Goal: Communication & Community: Answer question/provide support

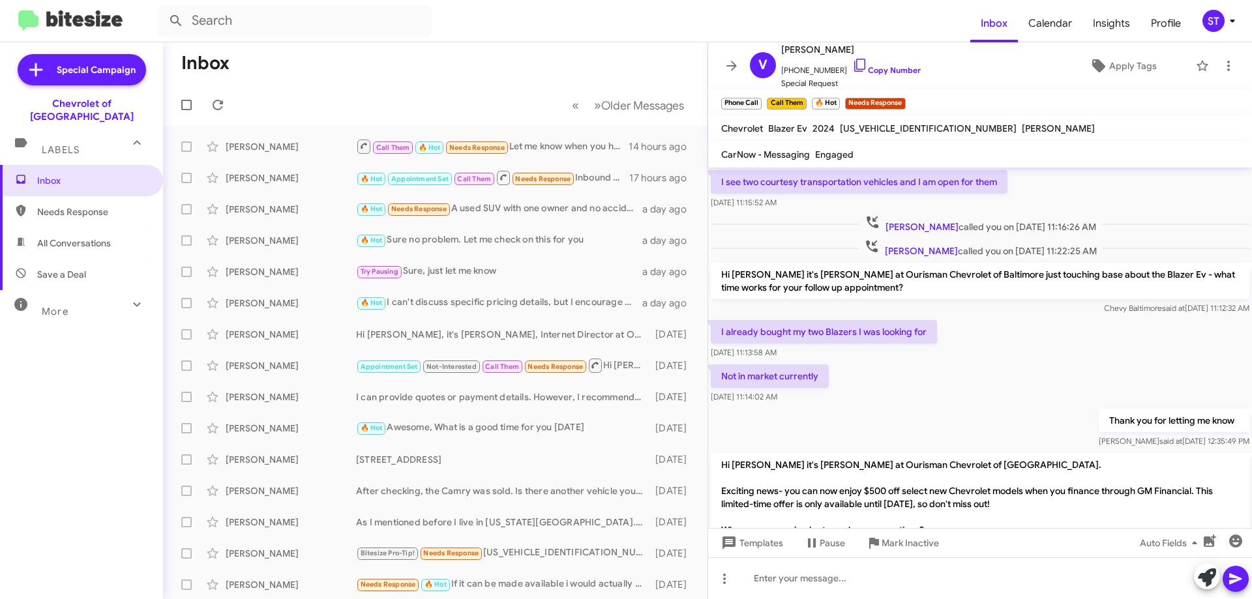
scroll to position [642, 0]
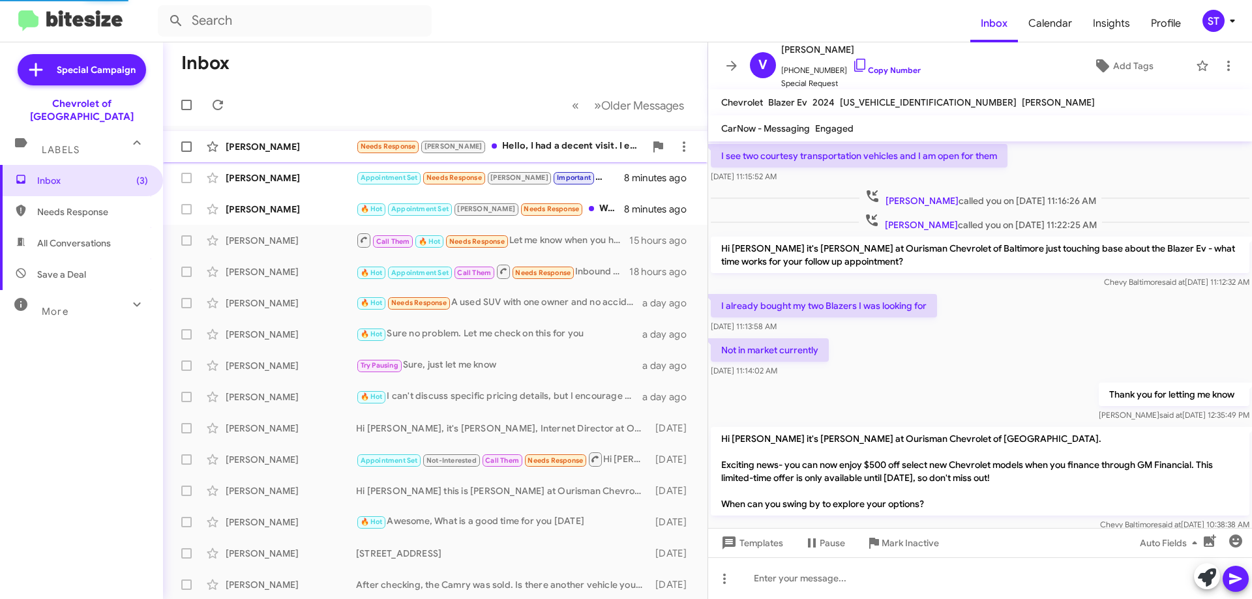
scroll to position [564, 0]
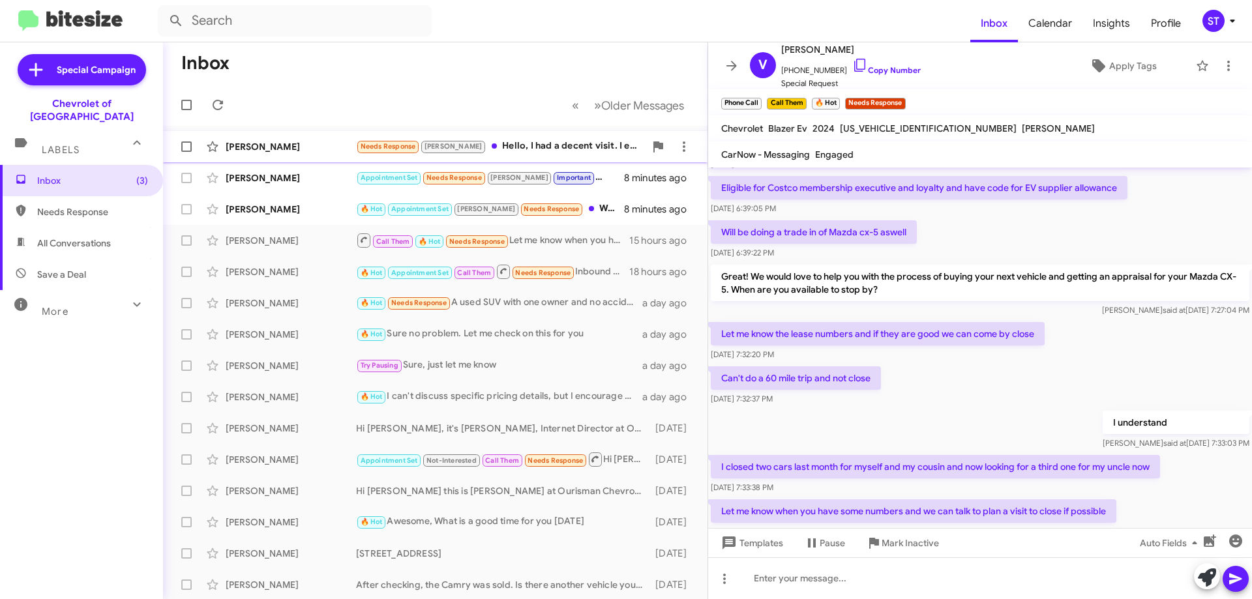
click at [324, 140] on div "Haley Spence Needs Response Jay Hello, I had a decent visit. I enjoyed my sales…" at bounding box center [435, 147] width 524 height 26
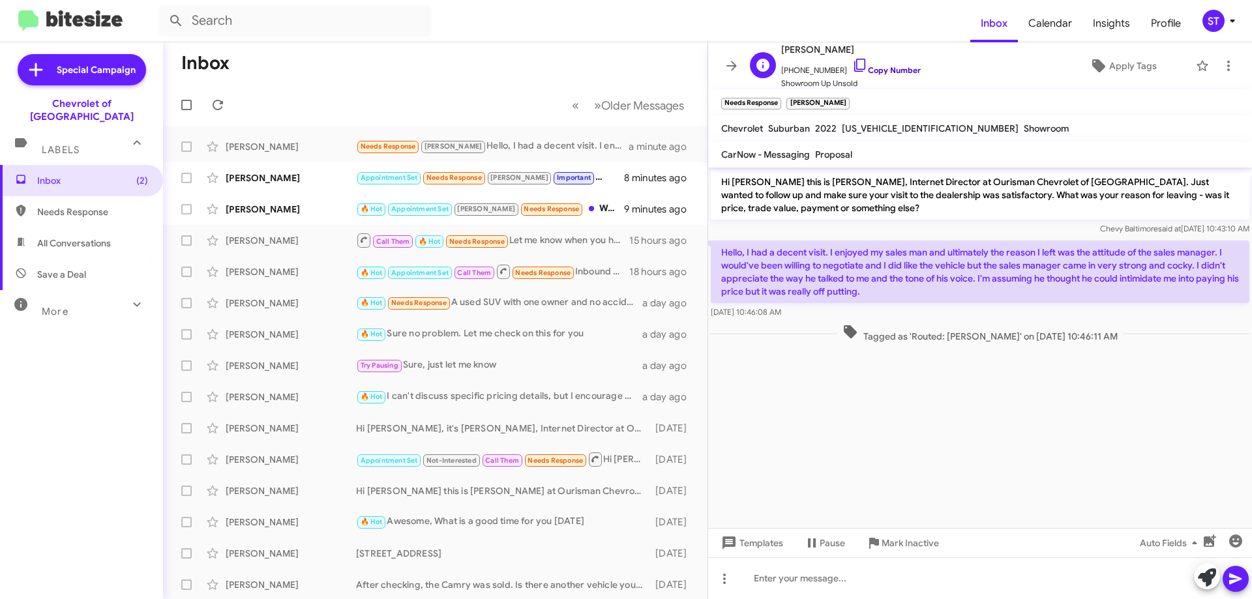
click at [852, 64] on icon at bounding box center [860, 65] width 16 height 16
click at [300, 176] on div "[PERSON_NAME]" at bounding box center [291, 177] width 130 height 13
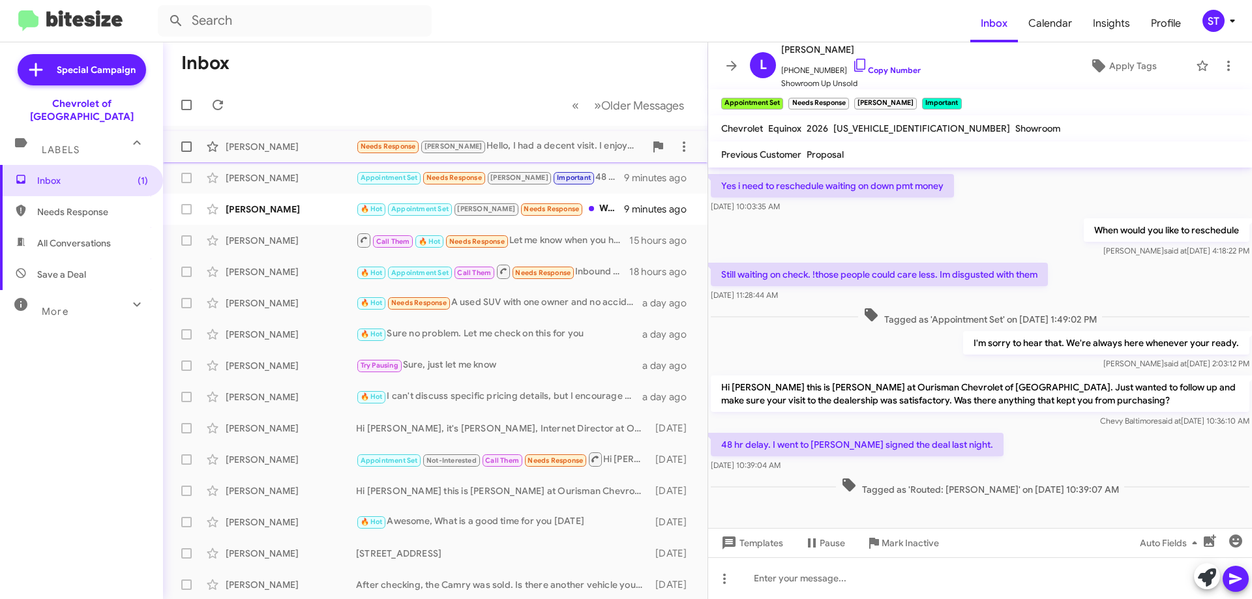
click at [483, 145] on div "Needs Response Jay Hello, I had a decent visit. I enjoyed my sales man and ulti…" at bounding box center [500, 146] width 289 height 15
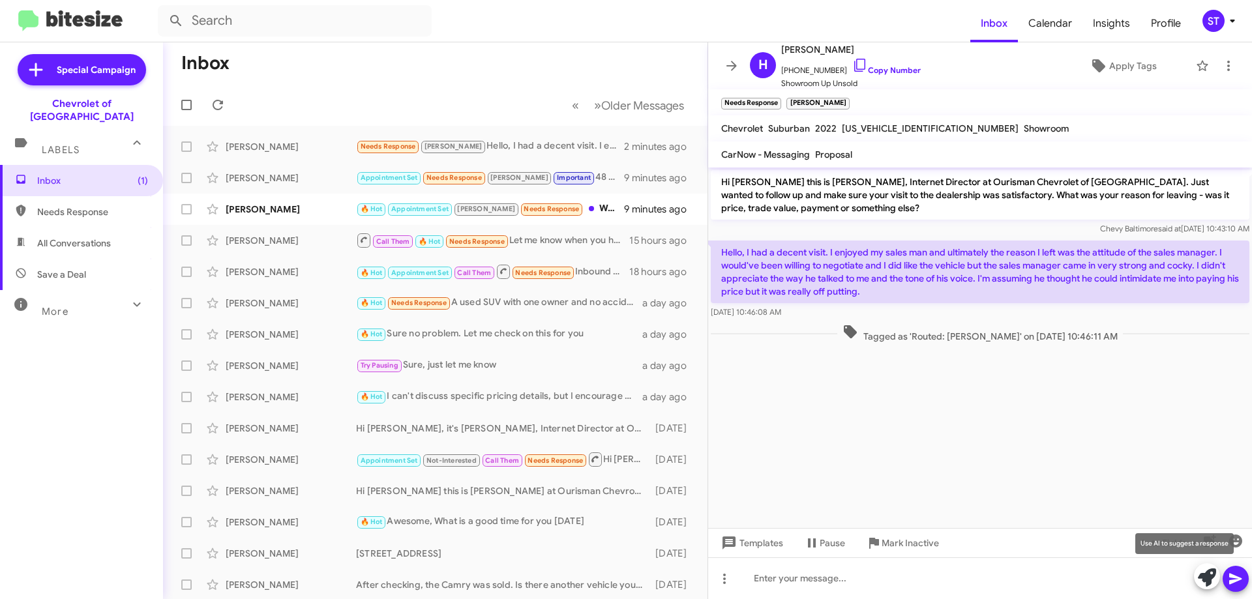
click at [1203, 581] on icon at bounding box center [1207, 578] width 18 height 18
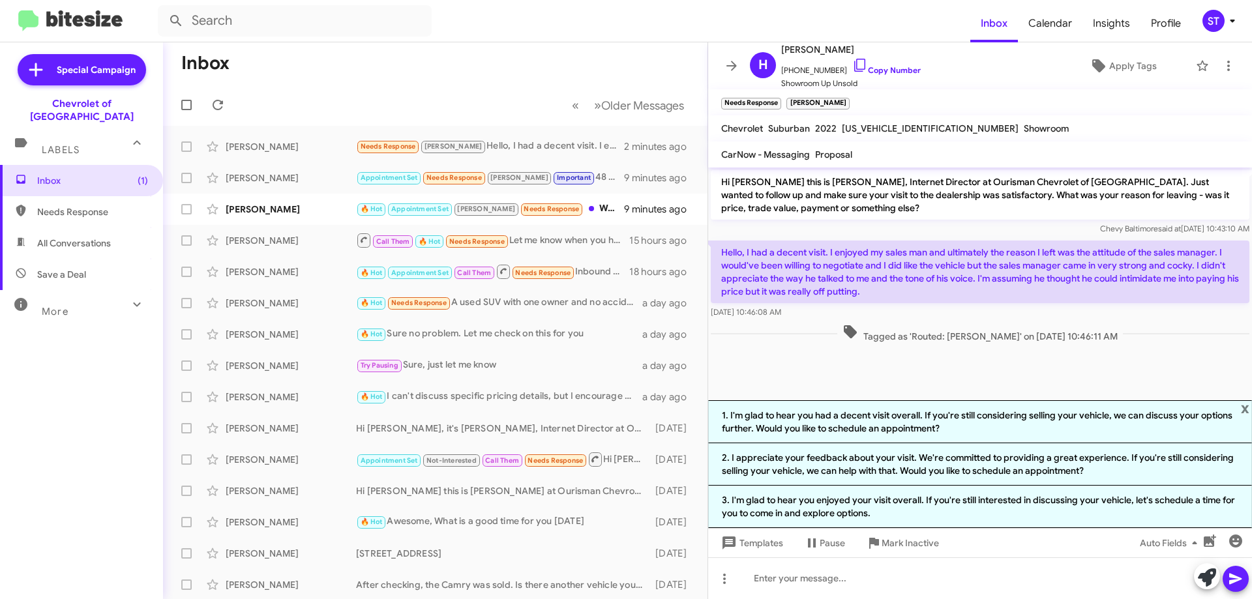
click at [756, 471] on li "2. I appreciate your feedback about your visit. We're committed to providing a …" at bounding box center [980, 464] width 544 height 42
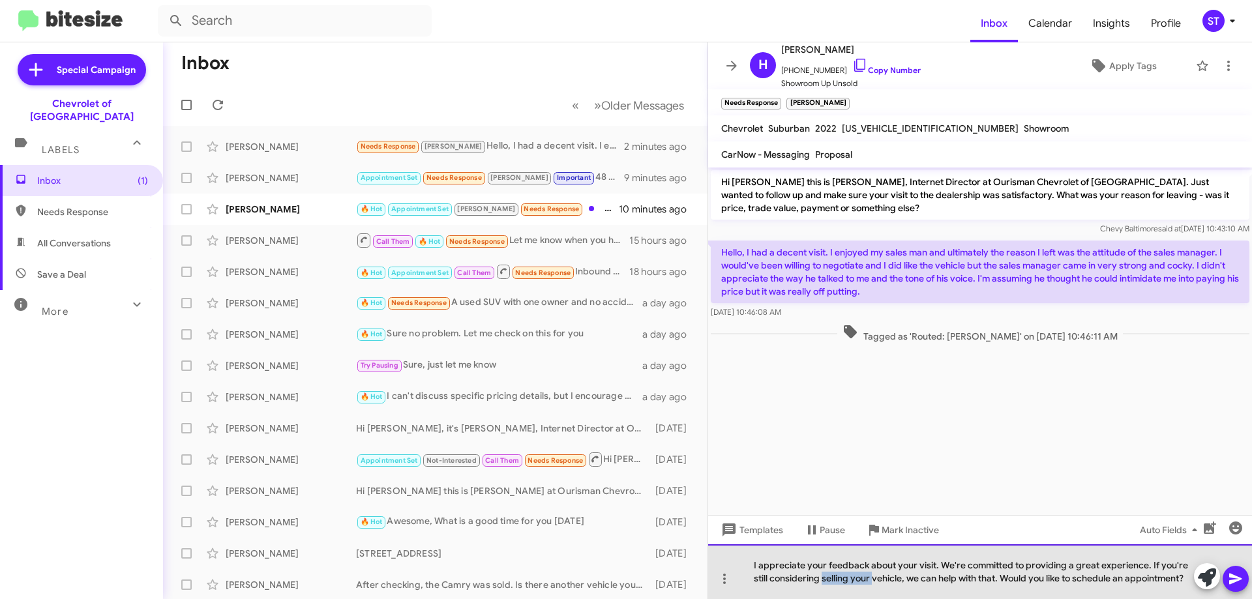
drag, startPoint x: 872, startPoint y: 576, endPoint x: 823, endPoint y: 576, distance: 49.6
click at [823, 576] on div "I appreciate your feedback about your visit. We're committed to providing a gre…" at bounding box center [980, 571] width 544 height 55
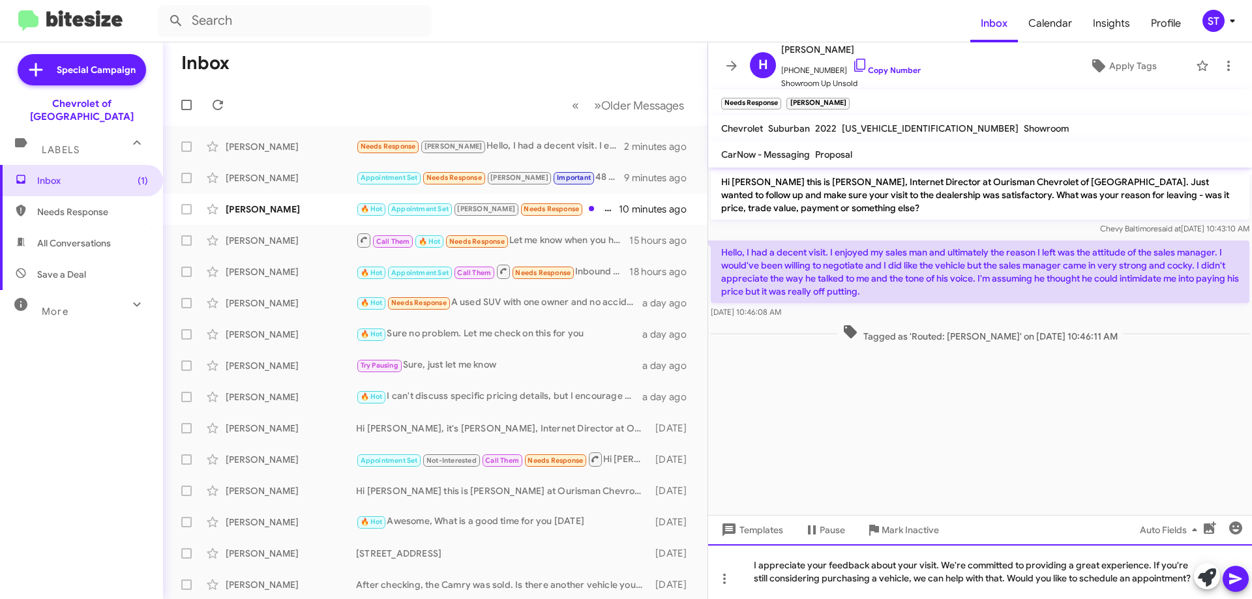
click at [1149, 586] on div "I appreciate your feedback about your visit. We're committed to providing a gre…" at bounding box center [980, 571] width 544 height 55
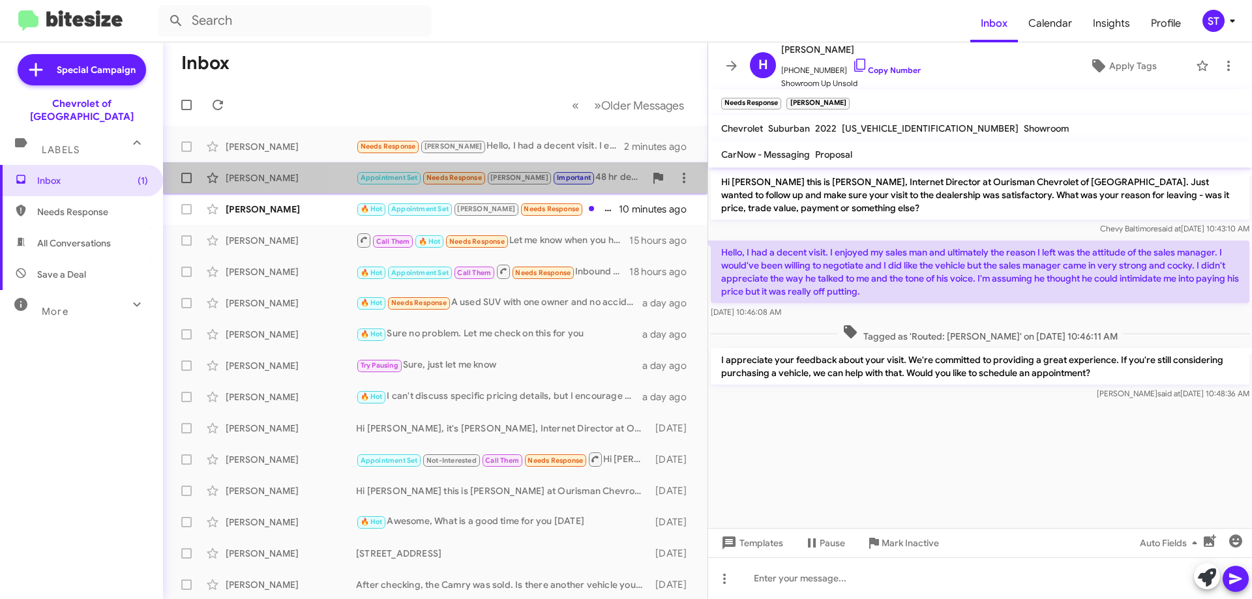
click at [562, 185] on div "Appointment Set Needs Response Jay Important 48 hr delay. I went to bowie signe…" at bounding box center [500, 177] width 289 height 15
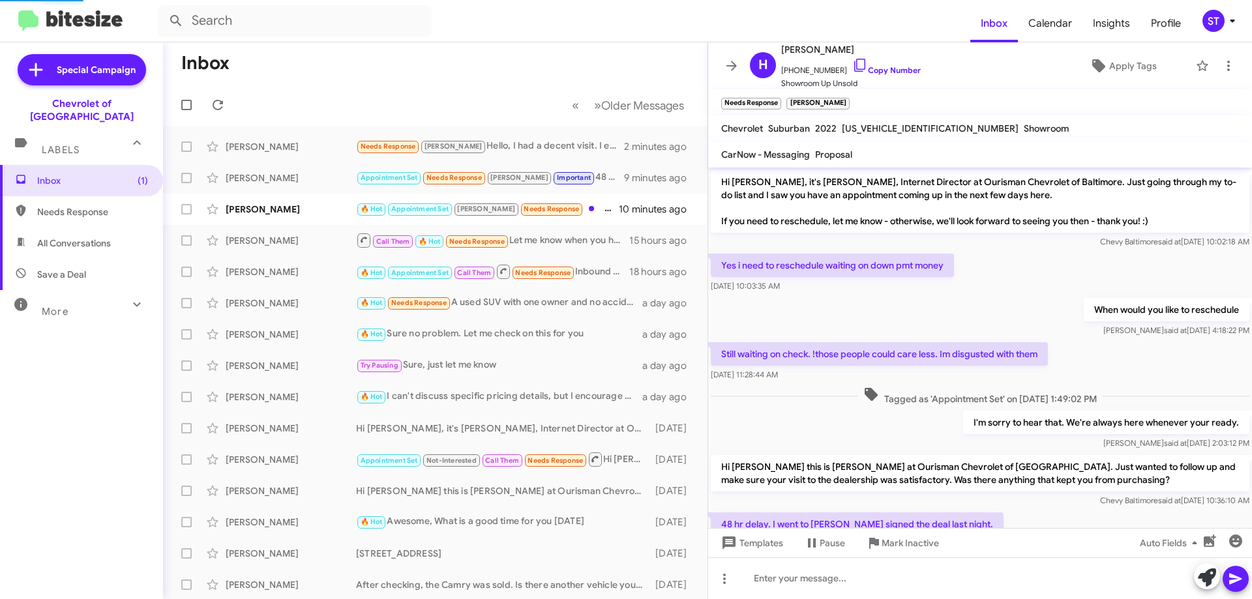
scroll to position [80, 0]
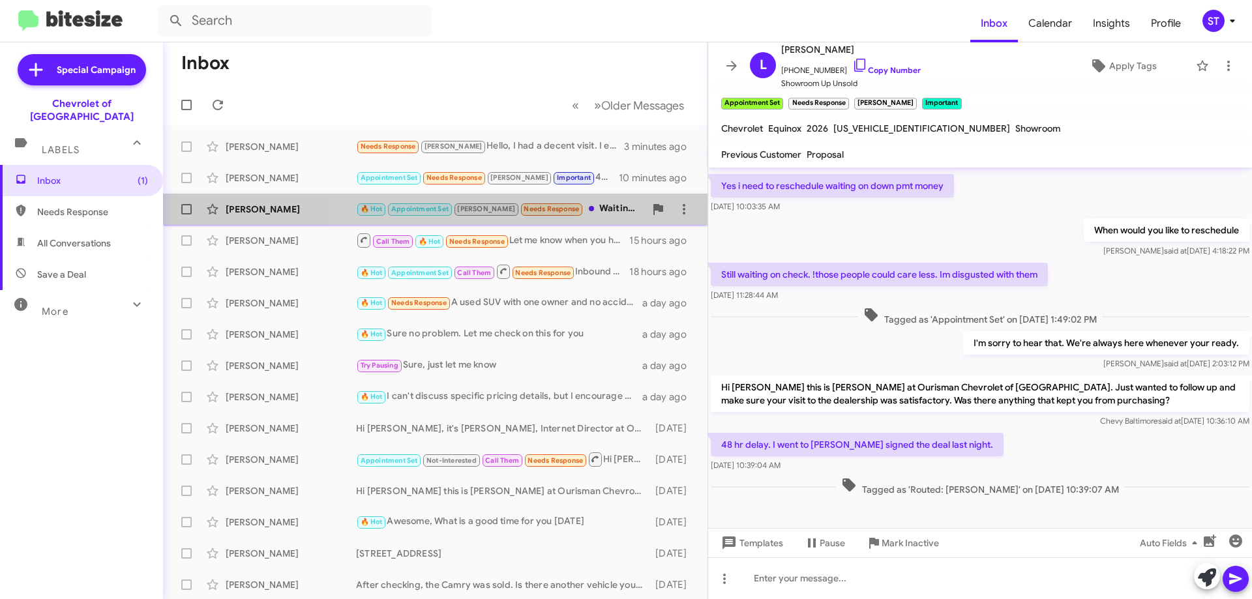
click at [606, 205] on div "🔥 Hot Appointment Set Jay Needs Response Waiting to hear back from my bank" at bounding box center [500, 208] width 289 height 15
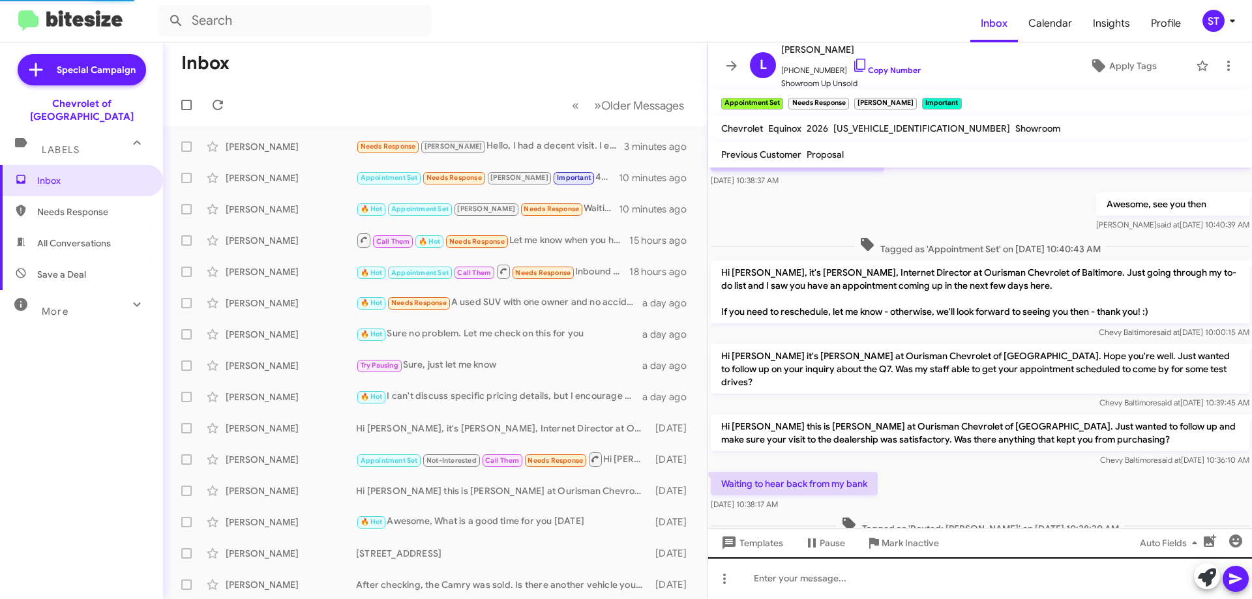
scroll to position [106, 0]
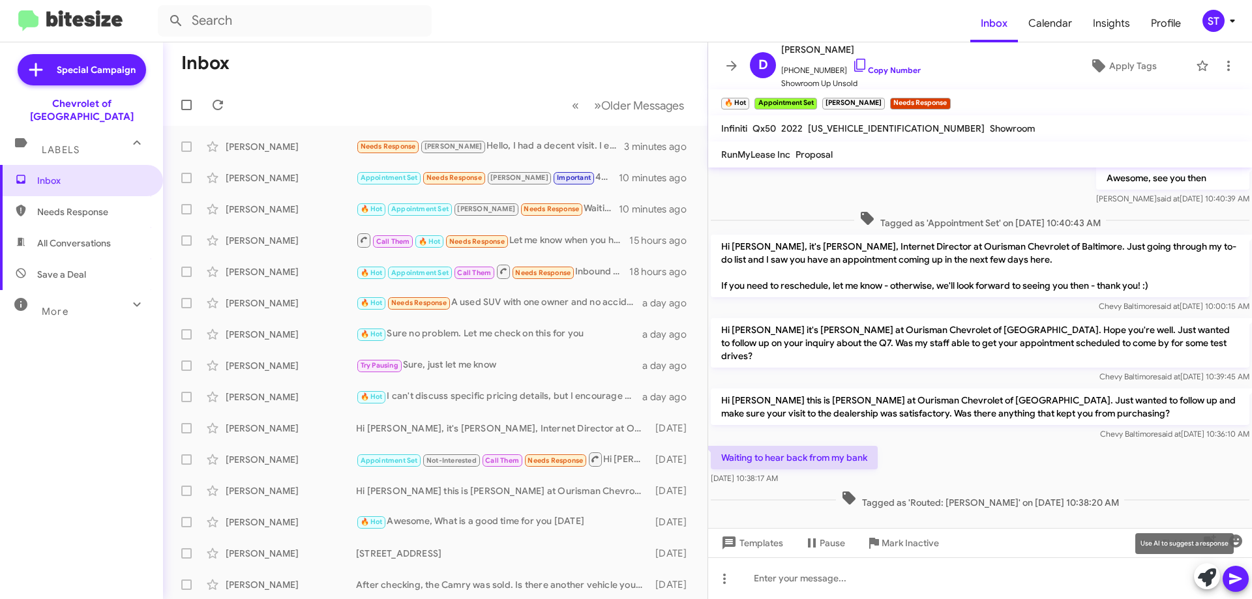
click at [1214, 578] on icon at bounding box center [1207, 578] width 18 height 18
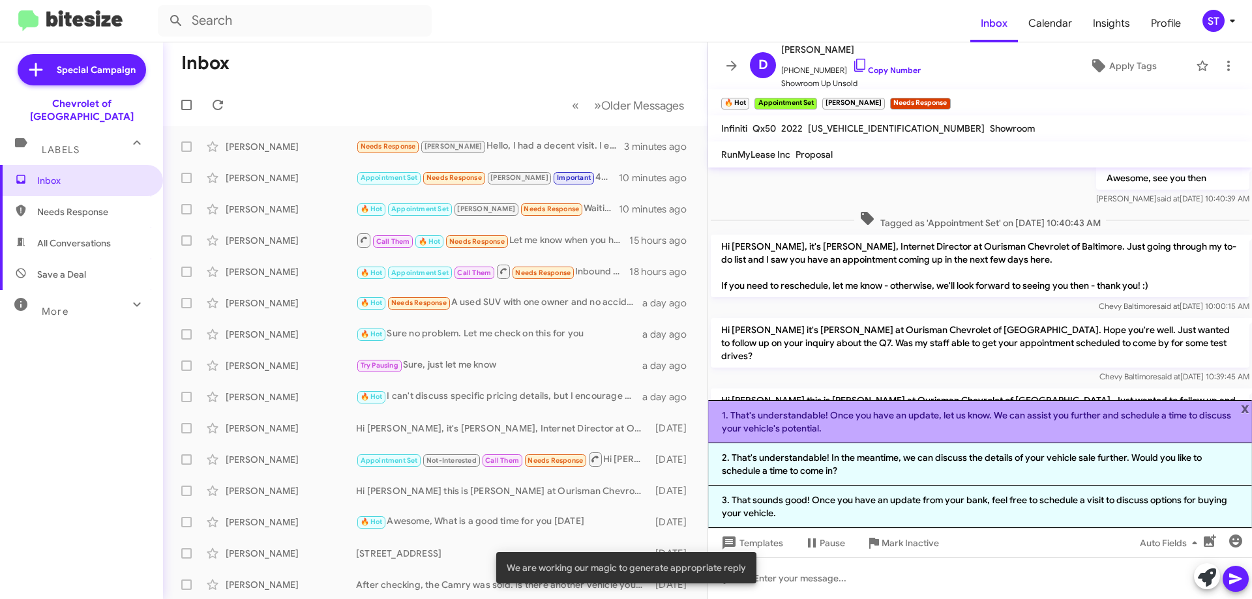
click at [799, 426] on li "1. That's understandable! Once you have an update, let us know. We can assist y…" at bounding box center [980, 421] width 544 height 43
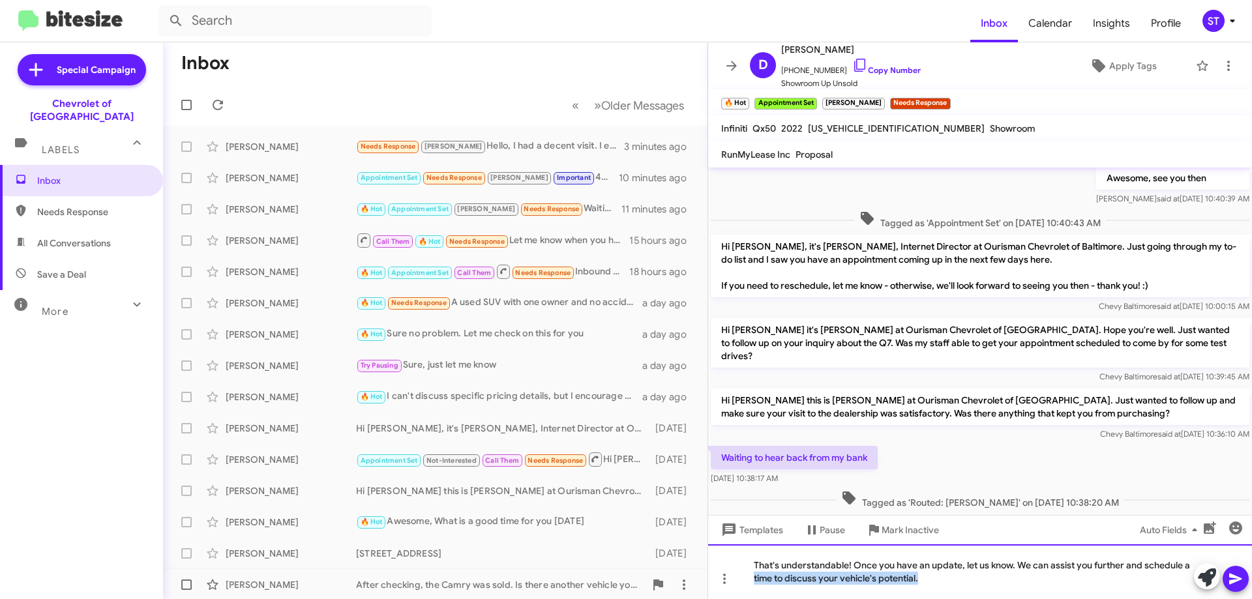
drag, startPoint x: 964, startPoint y: 586, endPoint x: 567, endPoint y: 585, distance: 397.1
click at [567, 585] on div "Inbox « Previous » Next Older Messages Haley Spence Needs Response Jay Hello, I…" at bounding box center [707, 320] width 1089 height 557
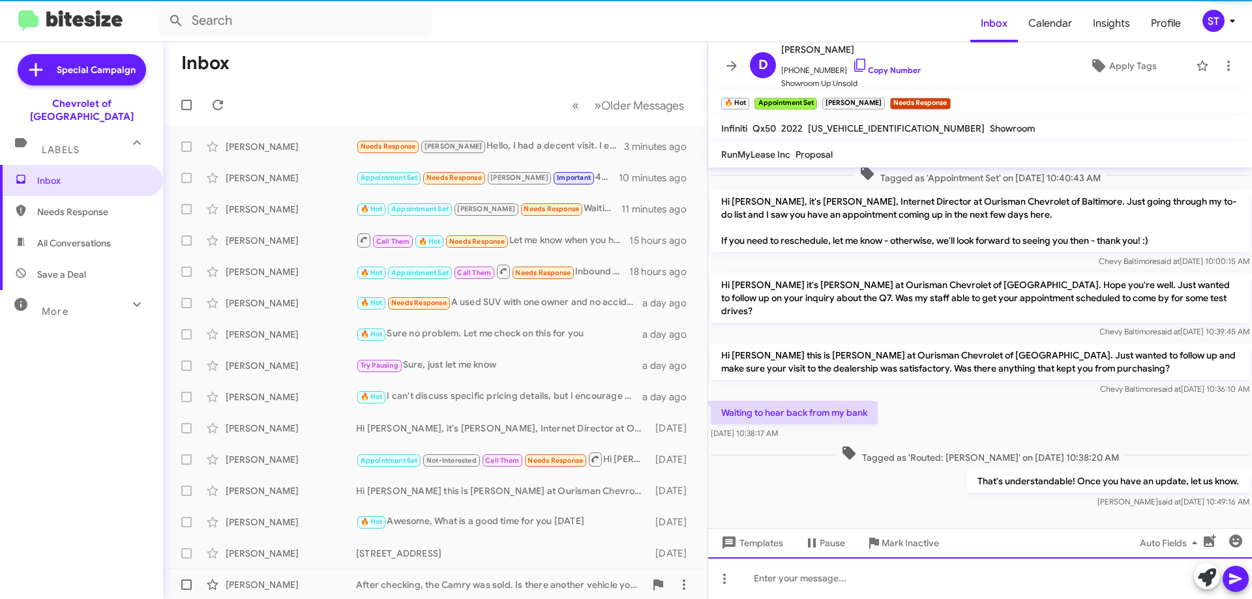
scroll to position [153, 0]
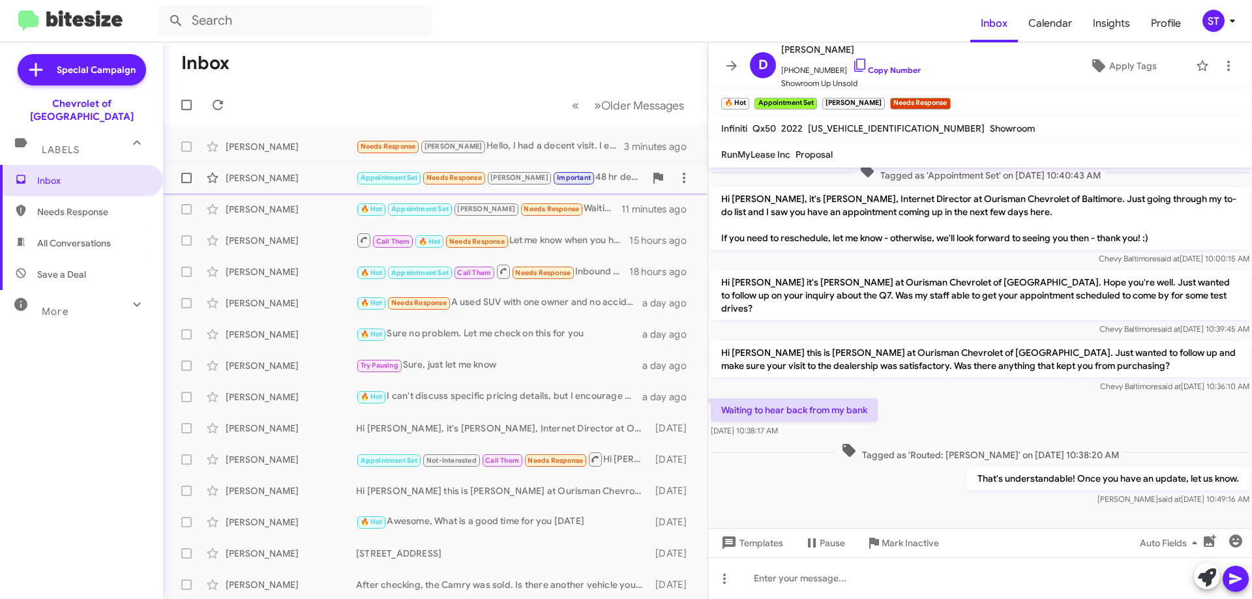
click at [327, 178] on div "[PERSON_NAME]" at bounding box center [291, 177] width 130 height 13
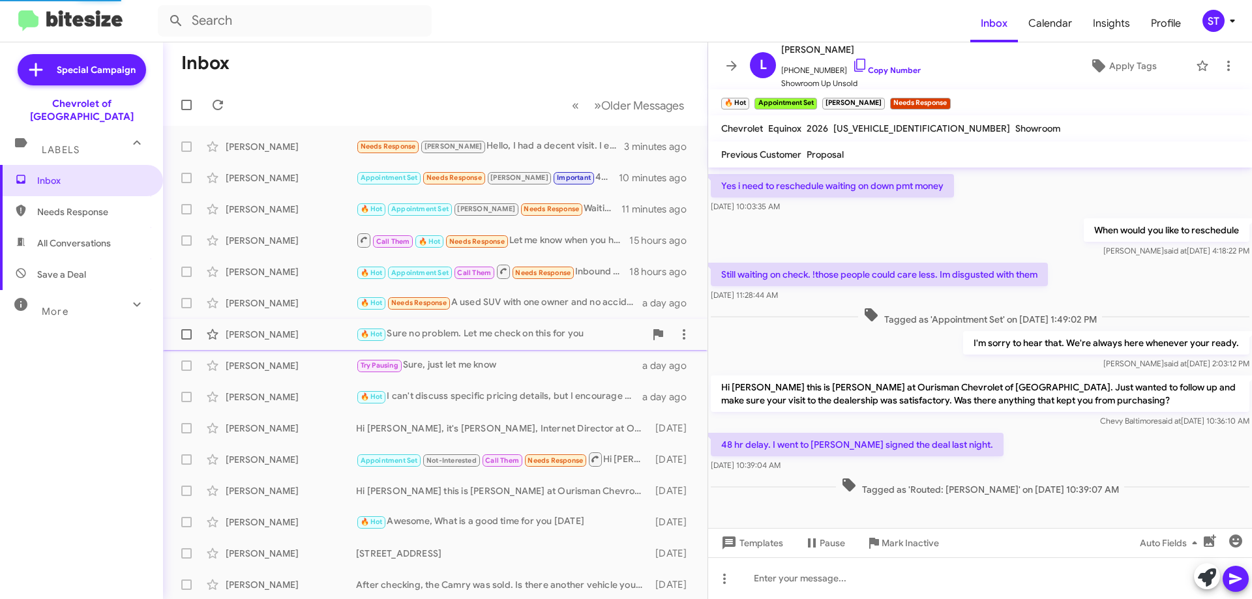
scroll to position [80, 0]
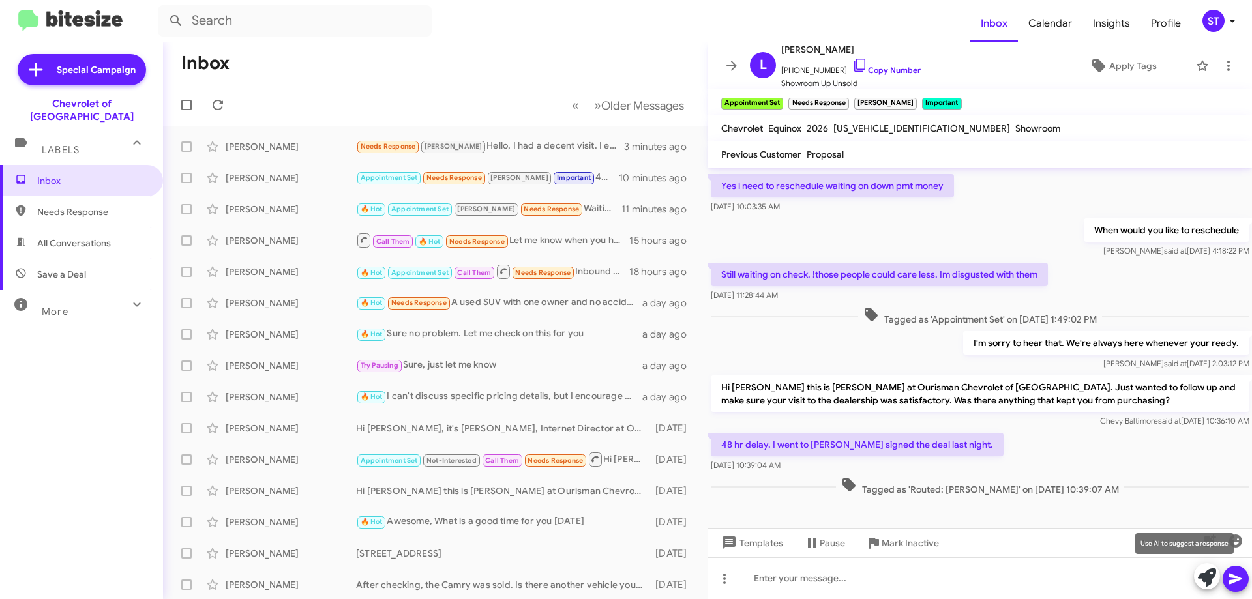
click at [1197, 576] on button at bounding box center [1207, 576] width 26 height 26
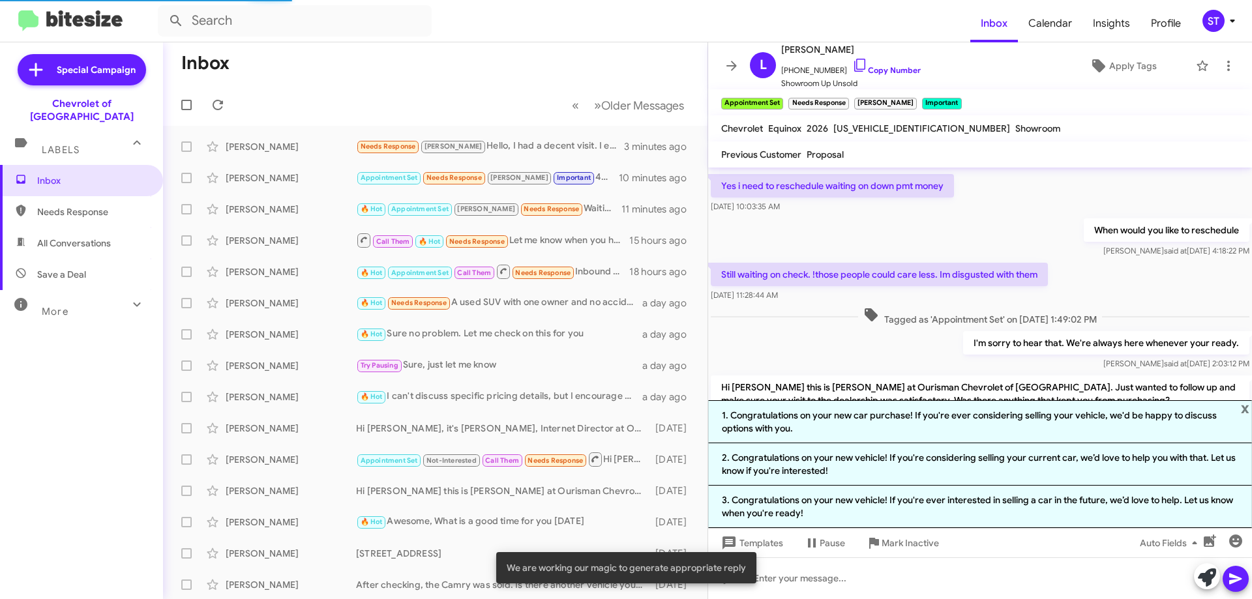
scroll to position [153, 0]
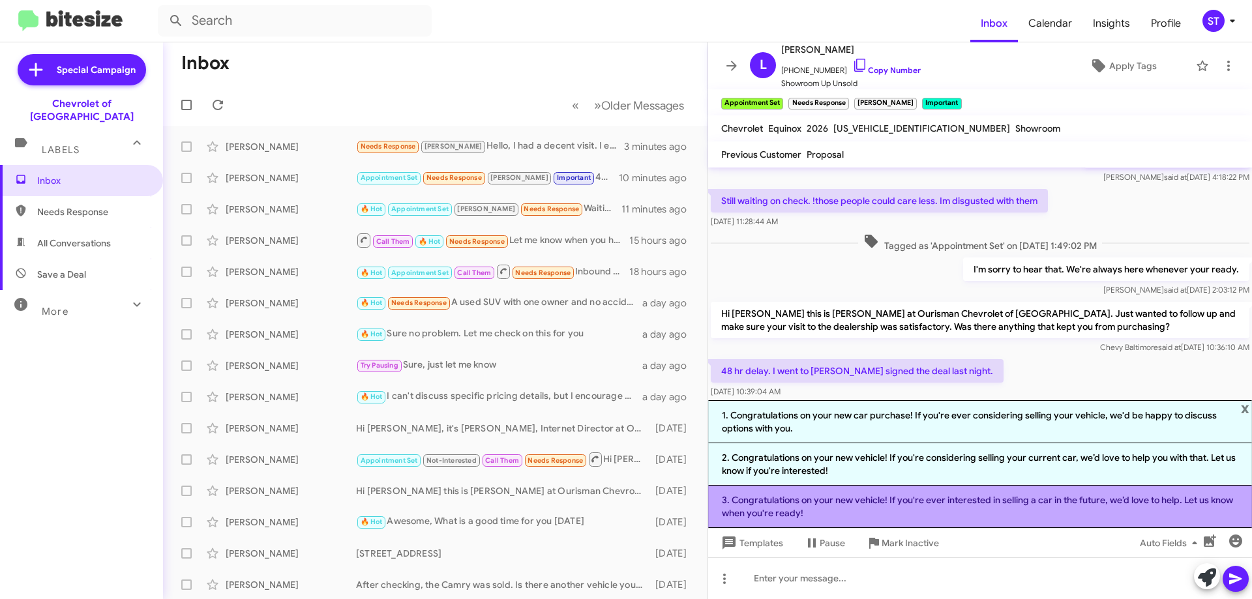
click at [799, 508] on li "3. Congratulations on your new vehicle! If you're ever interested in selling a …" at bounding box center [980, 507] width 544 height 42
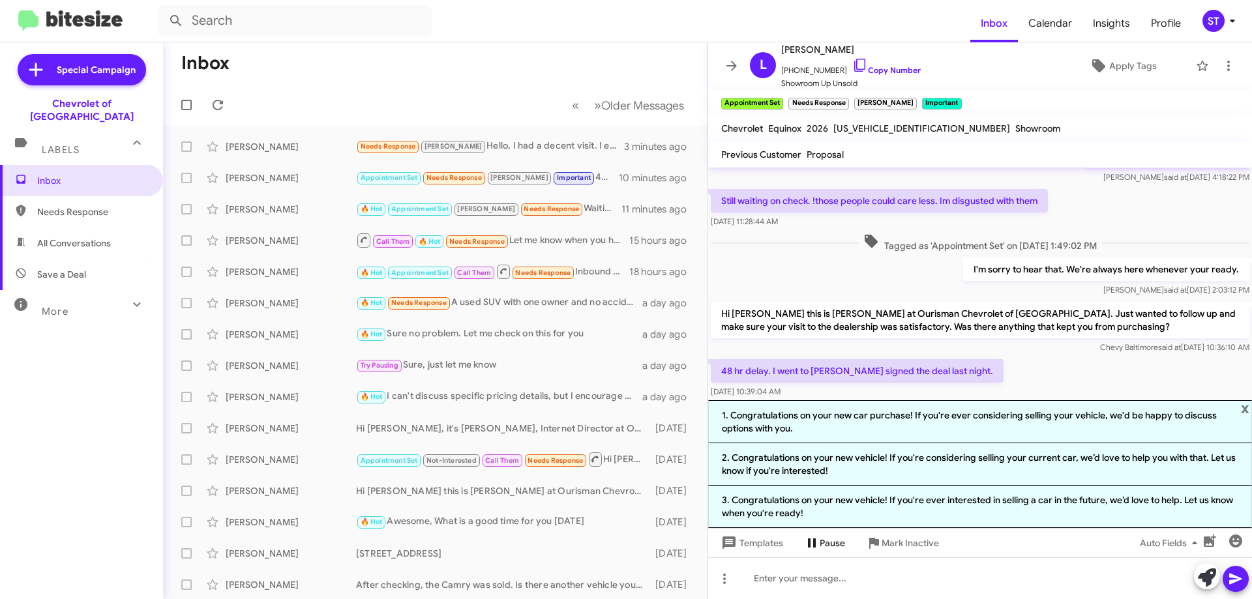
scroll to position [93, 0]
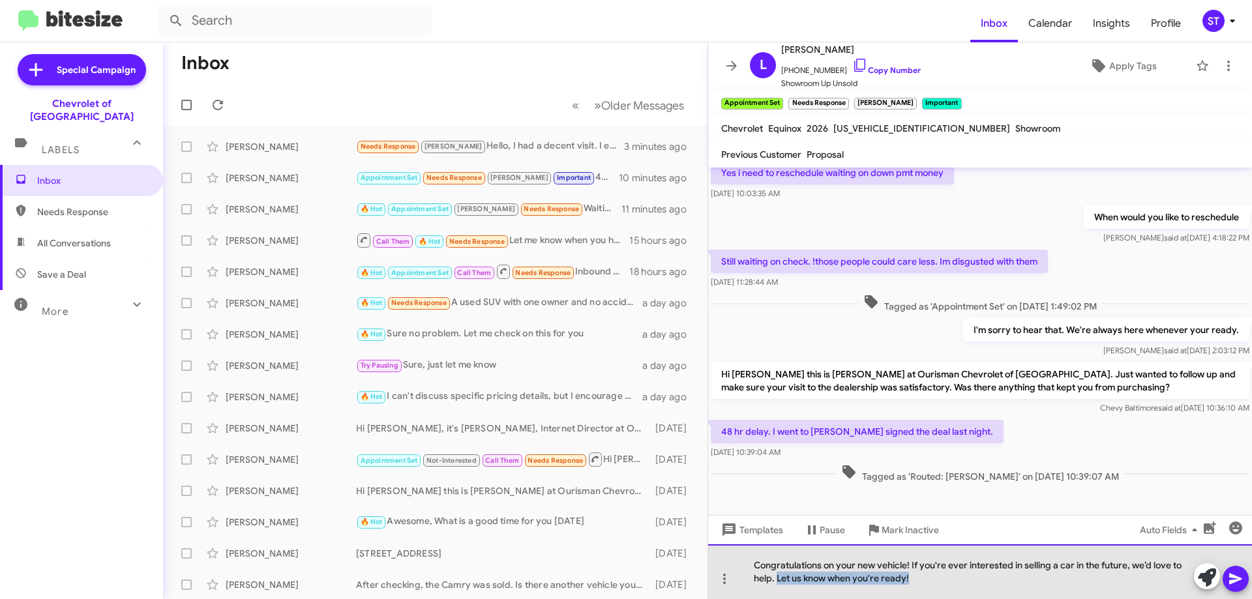
drag, startPoint x: 966, startPoint y: 588, endPoint x: 777, endPoint y: 579, distance: 190.0
click at [777, 579] on div "Congratulations on your new vehicle! If you're ever interested in selling a car…" at bounding box center [980, 571] width 544 height 55
click at [1056, 564] on div "Congratulations on your new vehicle! If you're ever interested in selling a car…" at bounding box center [980, 571] width 544 height 55
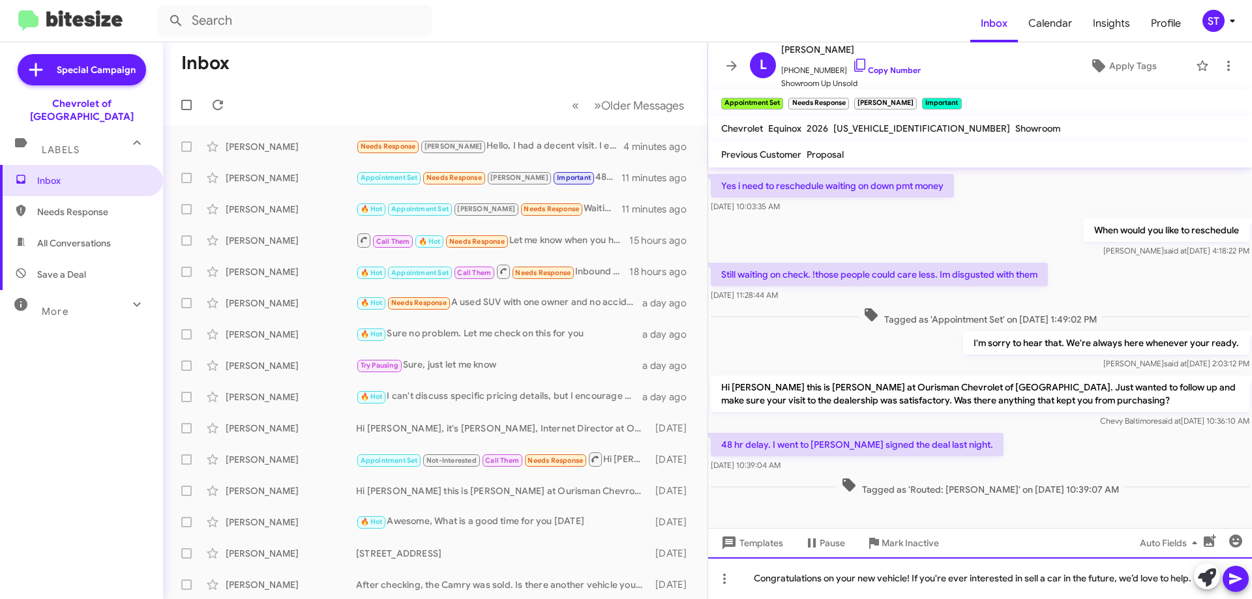
scroll to position [80, 0]
click at [1185, 580] on div "Congratulations on your new vehicle! If you're ever interested in a car in the …" at bounding box center [980, 579] width 544 height 42
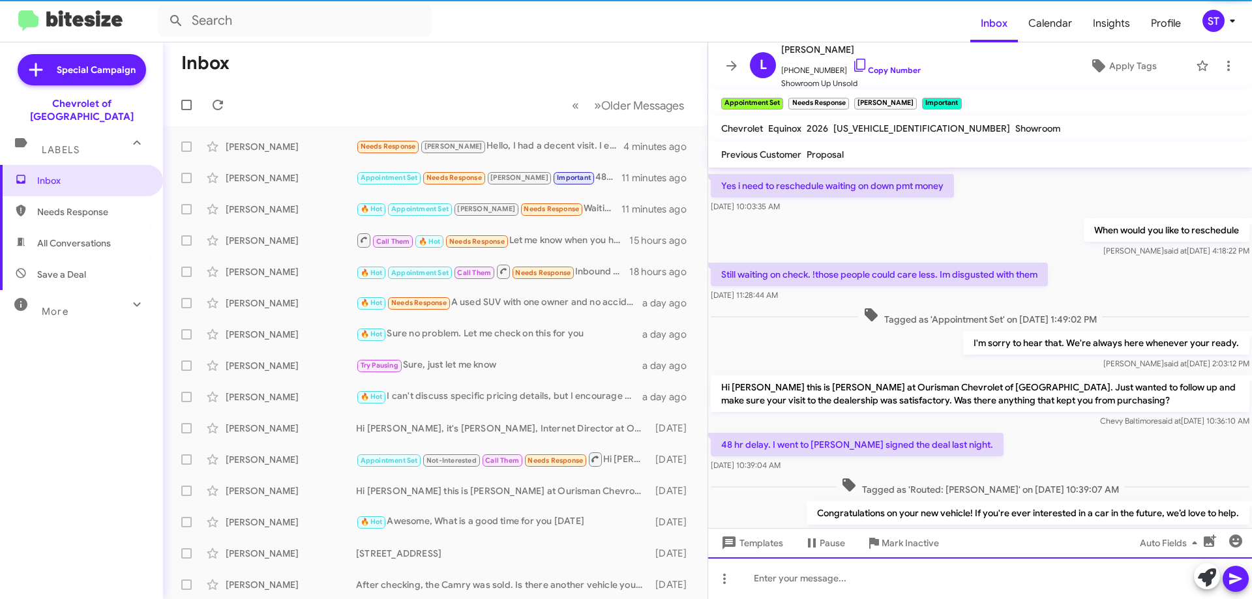
scroll to position [0, 0]
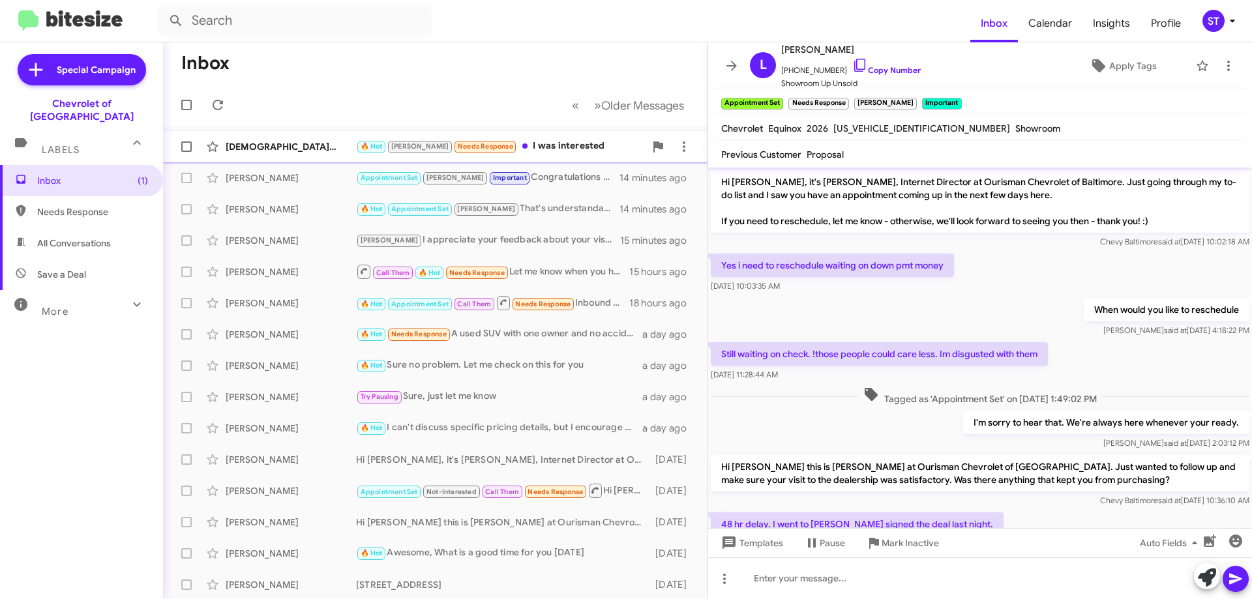
click at [331, 142] on div "[DEMOGRAPHIC_DATA][PERSON_NAME]" at bounding box center [291, 146] width 130 height 13
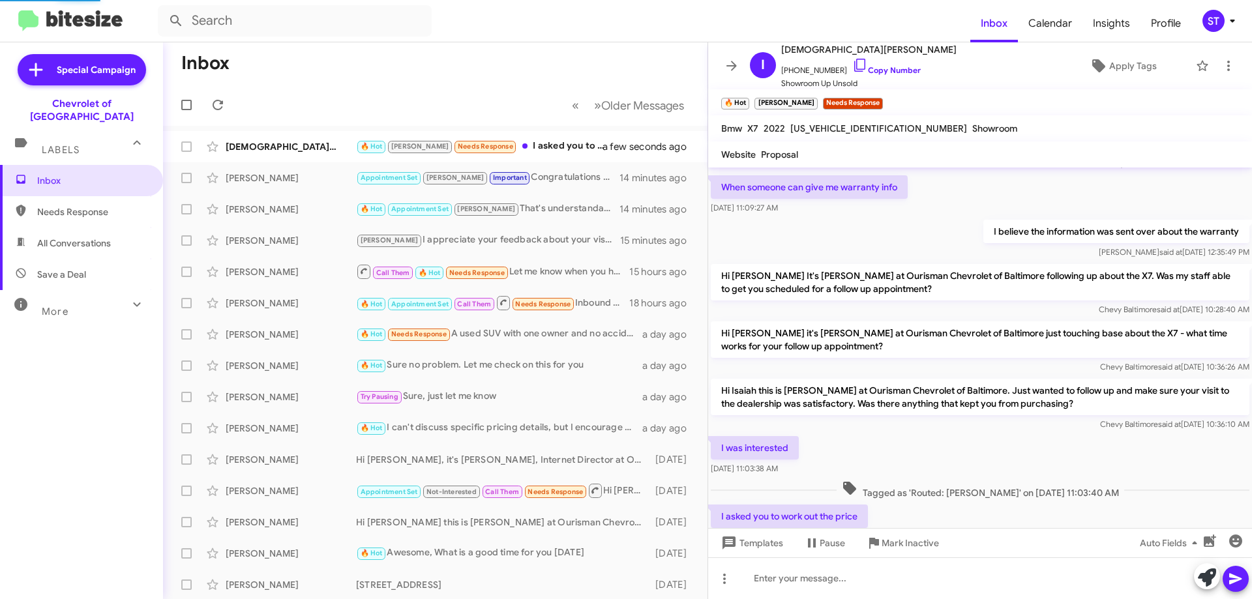
scroll to position [100, 0]
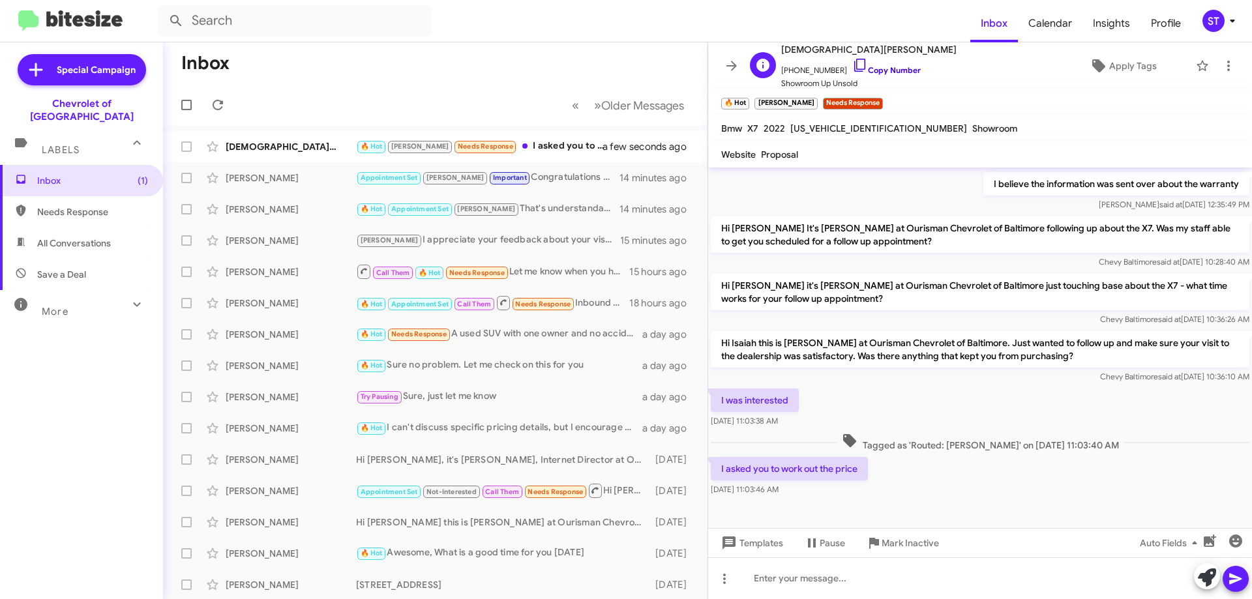
click at [852, 68] on icon at bounding box center [860, 65] width 16 height 16
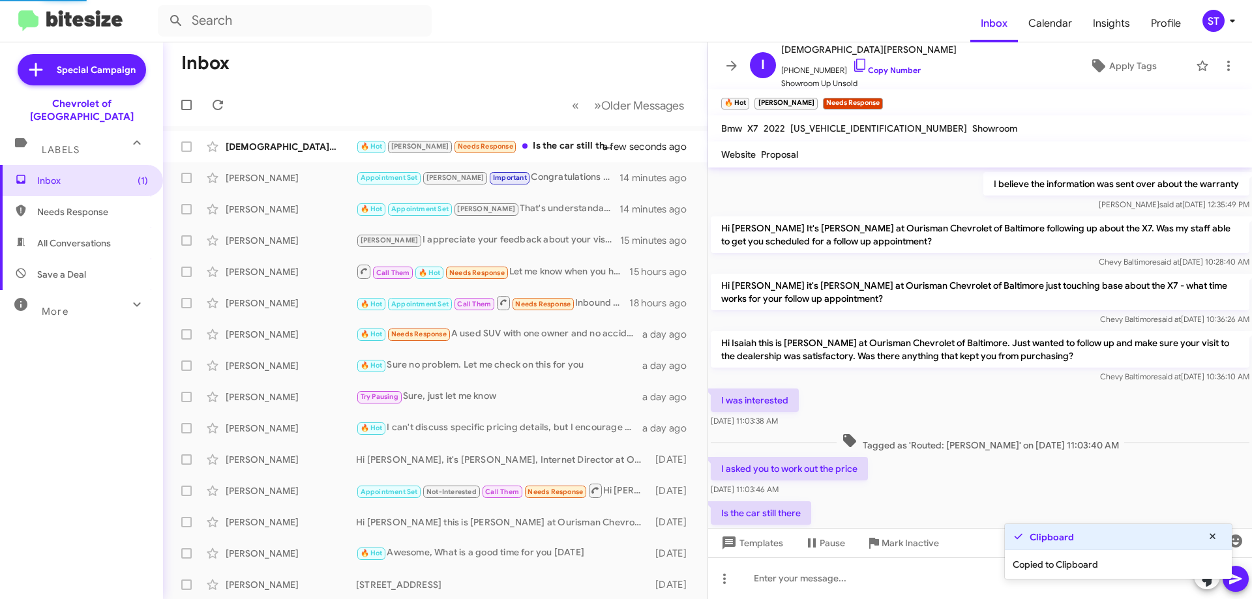
scroll to position [147, 0]
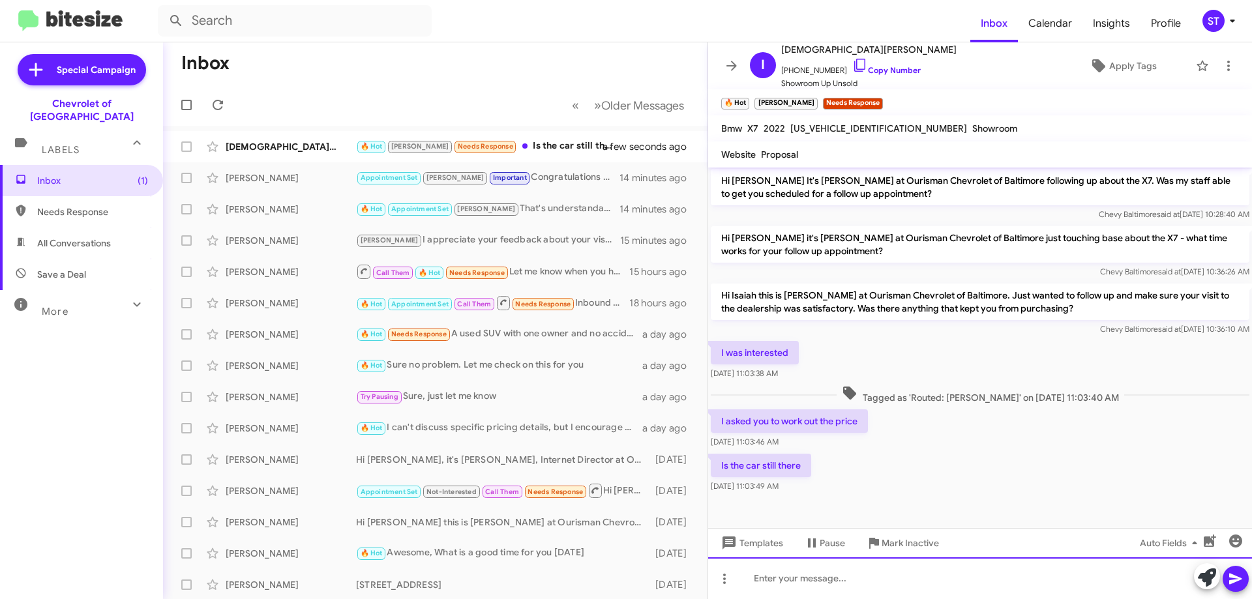
click at [775, 572] on div at bounding box center [980, 579] width 544 height 42
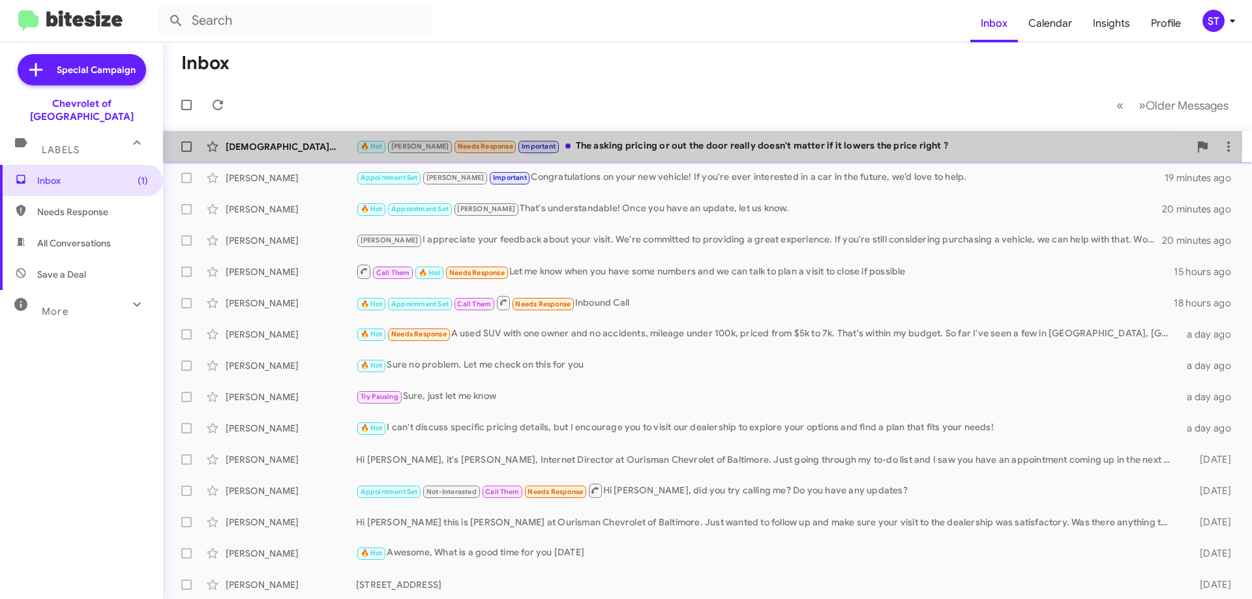
click at [545, 146] on div "🔥 Hot [PERSON_NAME] Needs Response Important The asking pricing or out the door…" at bounding box center [772, 146] width 833 height 15
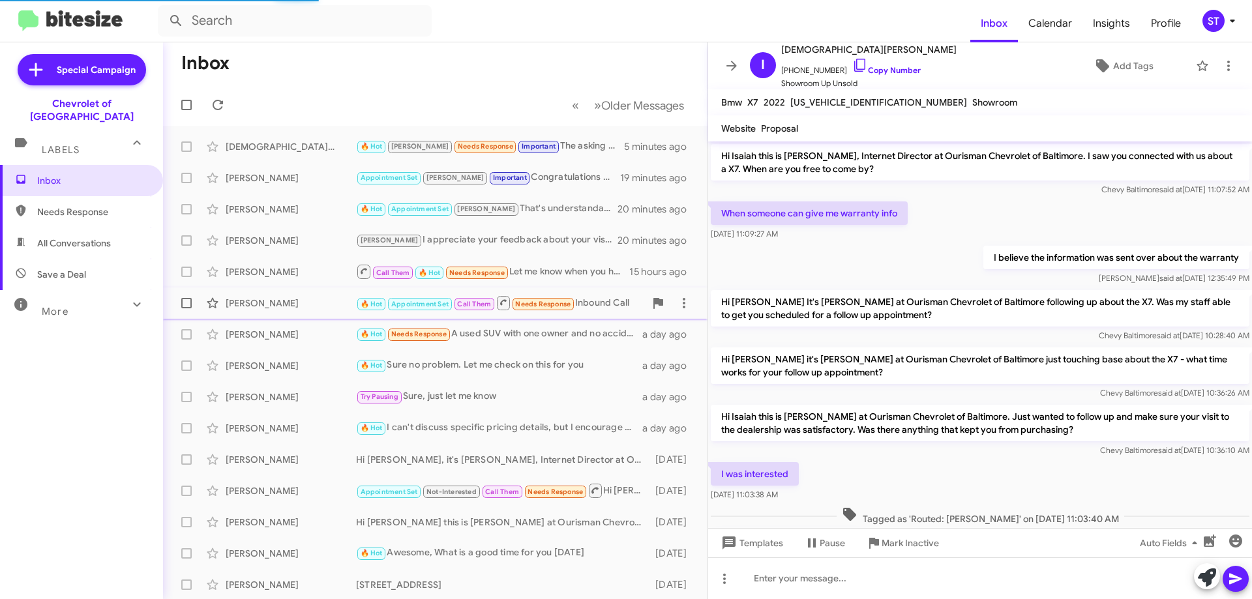
scroll to position [169, 0]
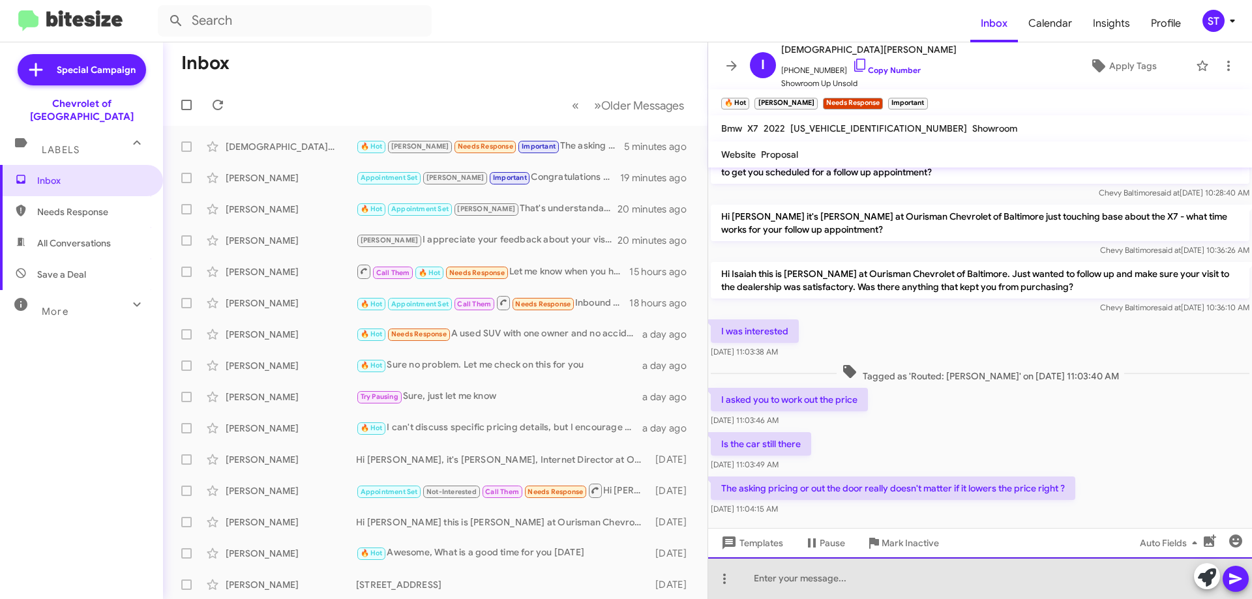
click at [805, 583] on div at bounding box center [980, 579] width 544 height 42
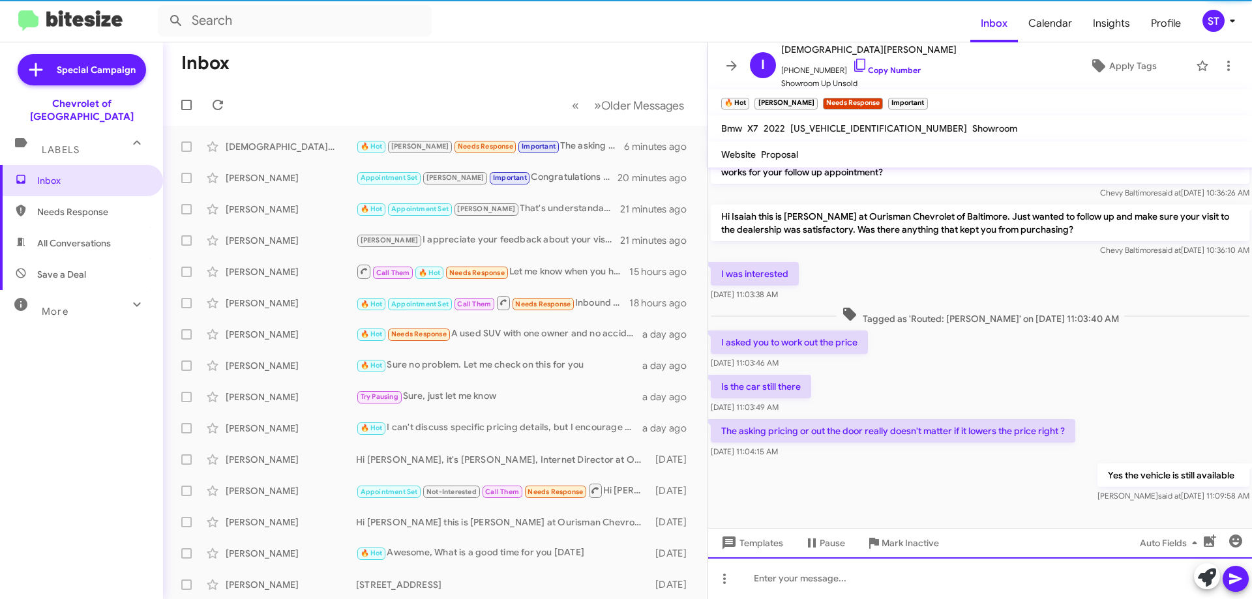
scroll to position [243, 0]
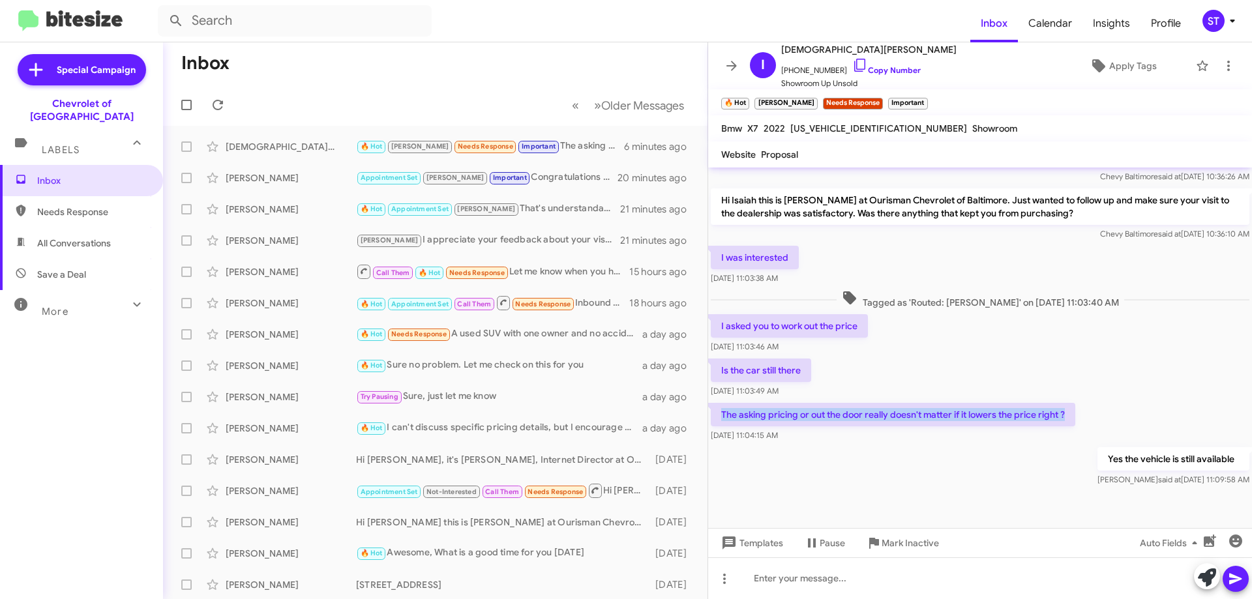
drag, startPoint x: 722, startPoint y: 411, endPoint x: 1069, endPoint y: 423, distance: 346.5
click at [1069, 423] on p "The asking pricing or out the door really doesn't matter if it lowers the price…" at bounding box center [893, 414] width 364 height 23
copy p "The asking pricing or out the door really doesn't matter if it lowers the price…"
drag, startPoint x: 849, startPoint y: 69, endPoint x: 687, endPoint y: 39, distance: 164.5
click at [854, 69] on icon at bounding box center [859, 65] width 11 height 13
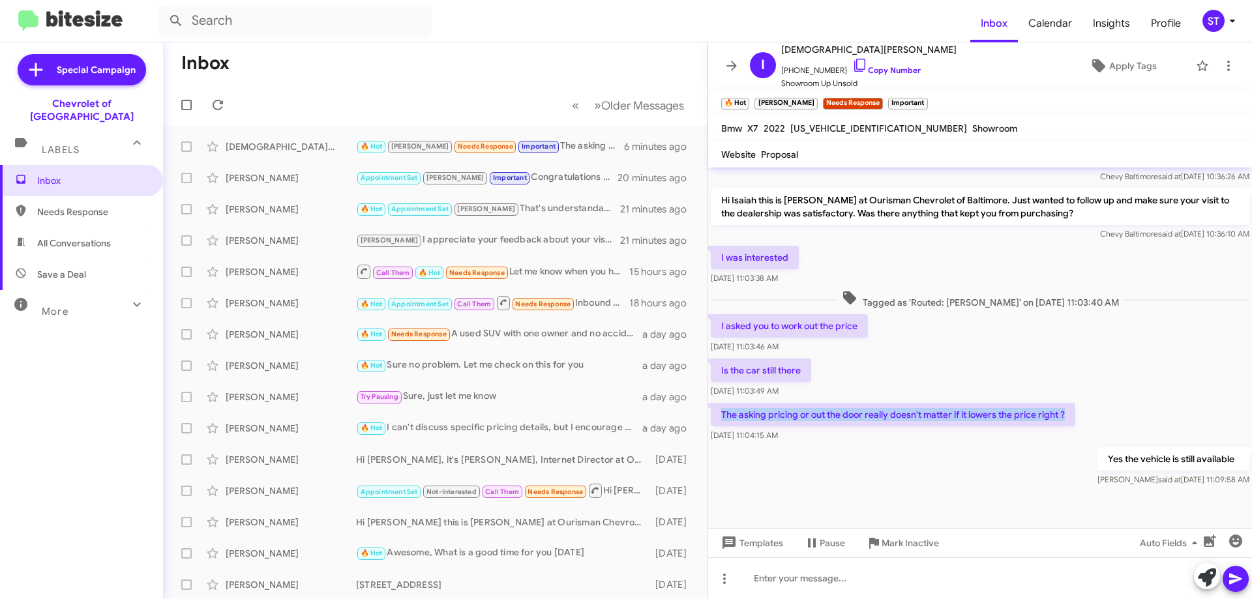
copy p "The asking pricing or out the door really doesn't matter if it lowers the price…"
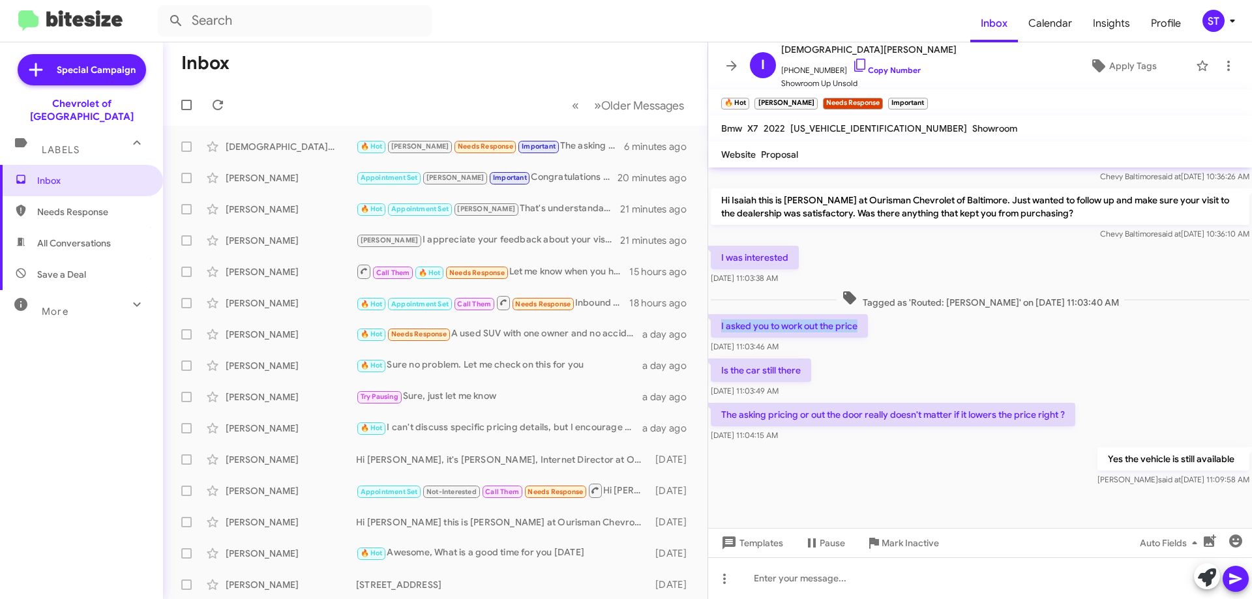
drag, startPoint x: 719, startPoint y: 325, endPoint x: 857, endPoint y: 336, distance: 139.3
click at [857, 336] on p "I asked you to work out the price" at bounding box center [789, 325] width 157 height 23
copy p "I asked you to work out the price"
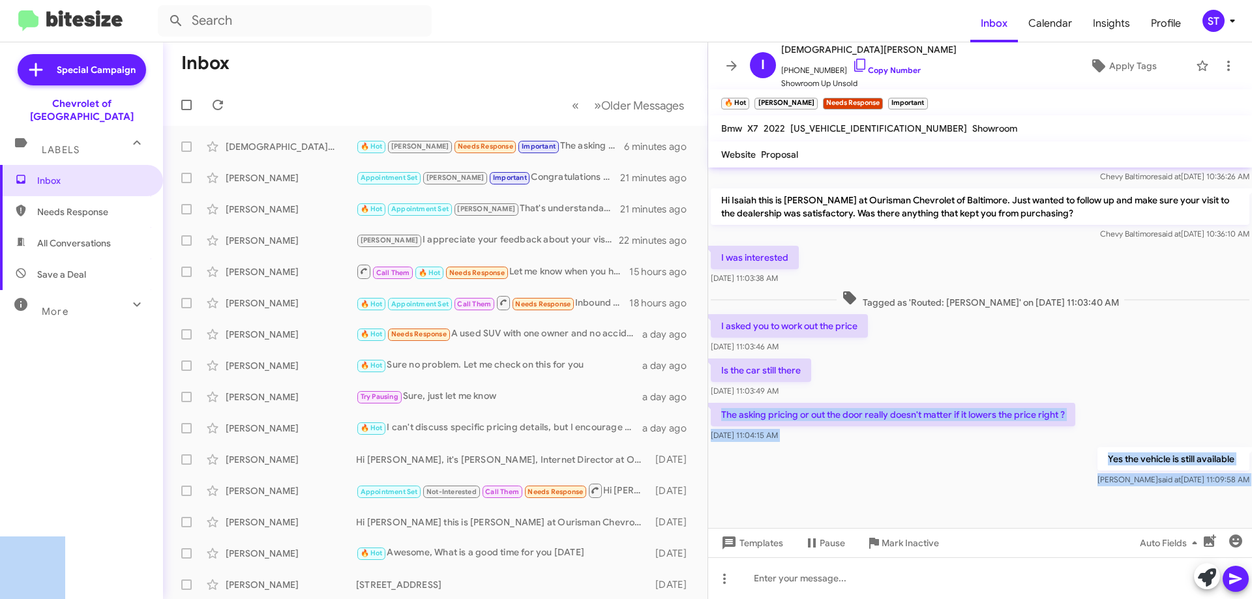
drag, startPoint x: 732, startPoint y: 413, endPoint x: 721, endPoint y: 406, distance: 12.7
click at [793, 481] on div "Yes the vehicle is still available [PERSON_NAME] said at [DATE] 11:09:58 AM" at bounding box center [980, 467] width 544 height 44
drag, startPoint x: 1069, startPoint y: 415, endPoint x: 736, endPoint y: 414, distance: 333.2
click at [736, 414] on body "Inbox Calendar Insights Profile ST Special Campaign Chevrolet of Baltimore Labe…" at bounding box center [626, 299] width 1252 height 599
click at [871, 488] on div "Yes the vehicle is still available [PERSON_NAME] said at [DATE] 11:09:58 AM" at bounding box center [980, 467] width 544 height 44
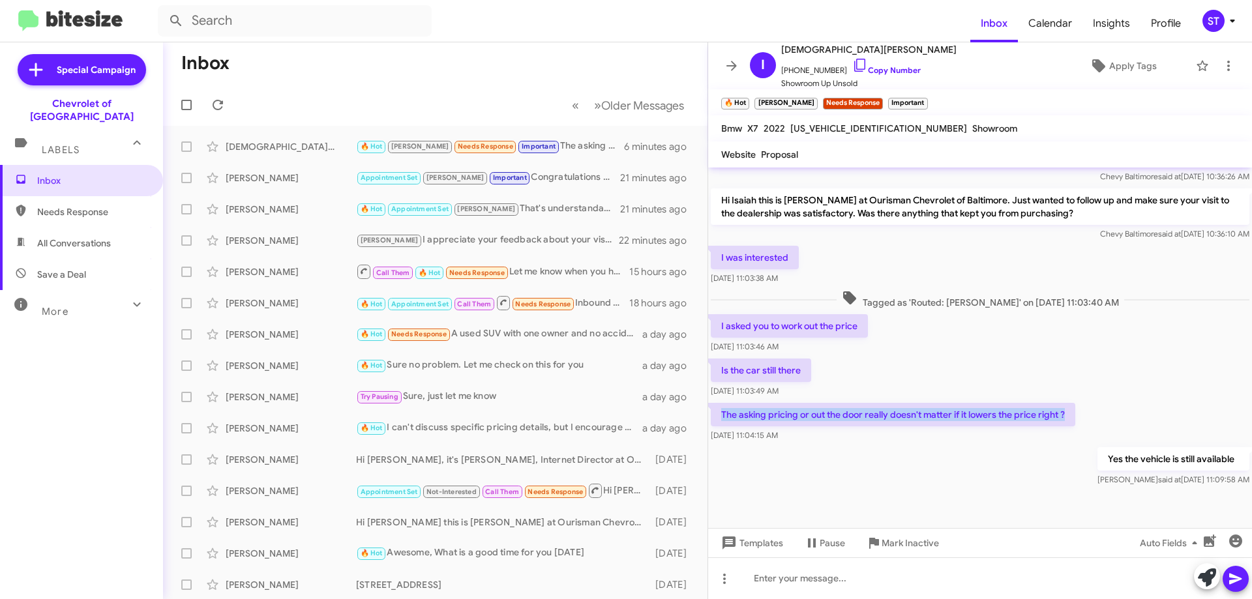
drag, startPoint x: 1067, startPoint y: 412, endPoint x: 723, endPoint y: 418, distance: 344.3
click at [723, 418] on p "The asking pricing or out the door really doesn't matter if it lowers the price…" at bounding box center [893, 414] width 364 height 23
copy p "The asking pricing or out the door really doesn't matter if it lowers the price…"
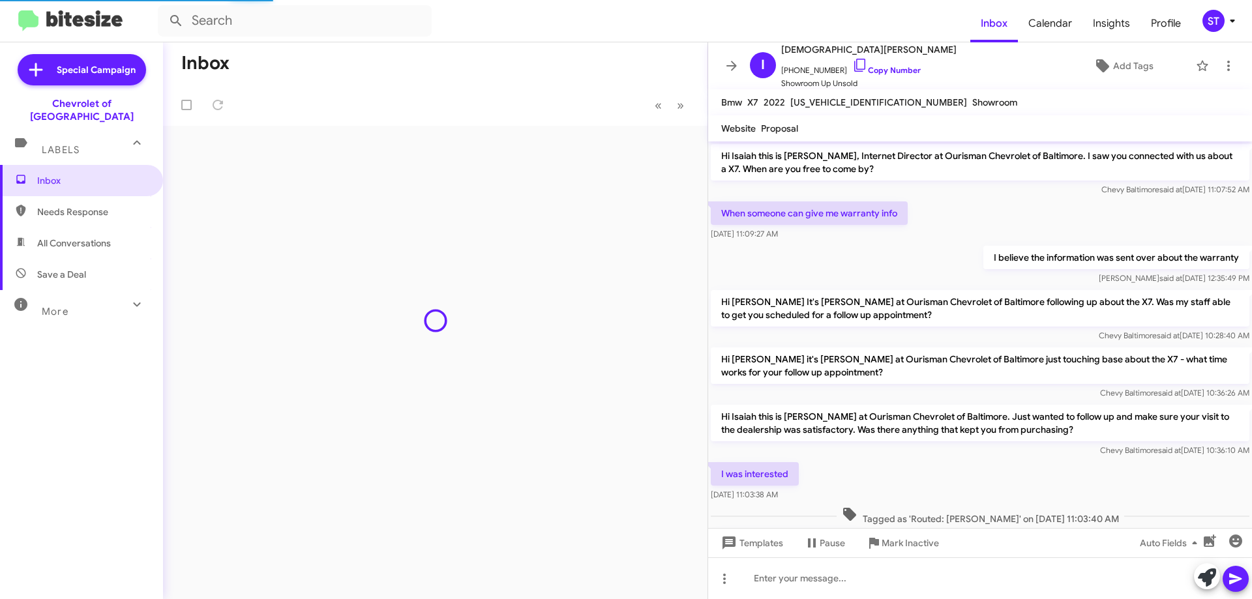
scroll to position [216, 0]
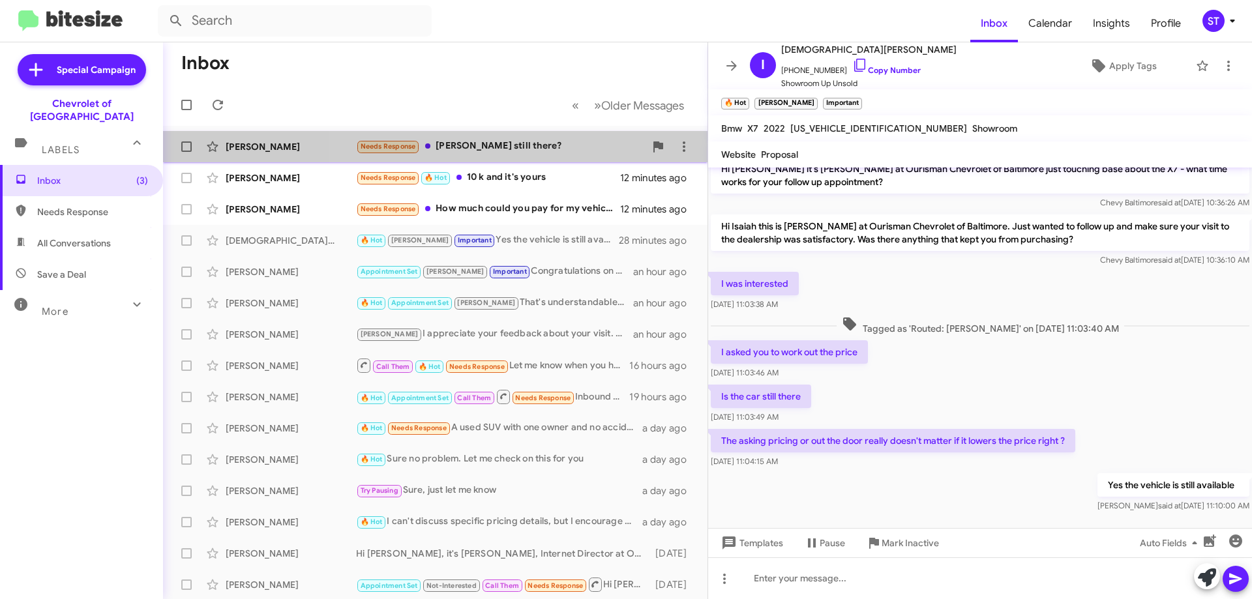
click at [533, 149] on div "Needs Response Maria still there?" at bounding box center [500, 146] width 289 height 15
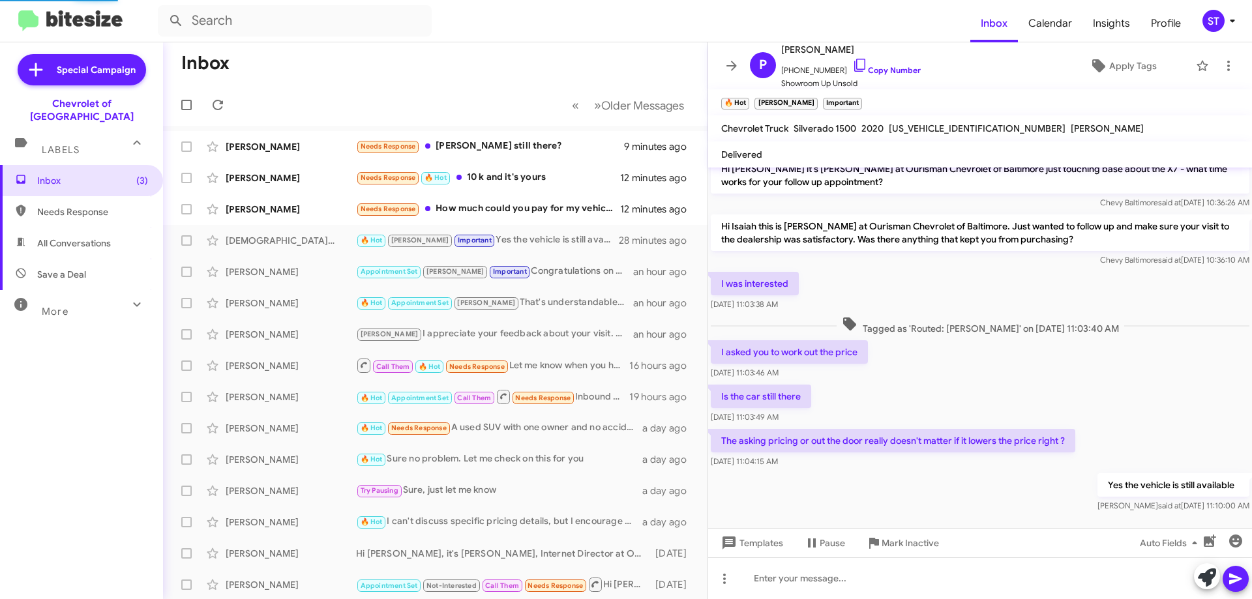
scroll to position [259, 0]
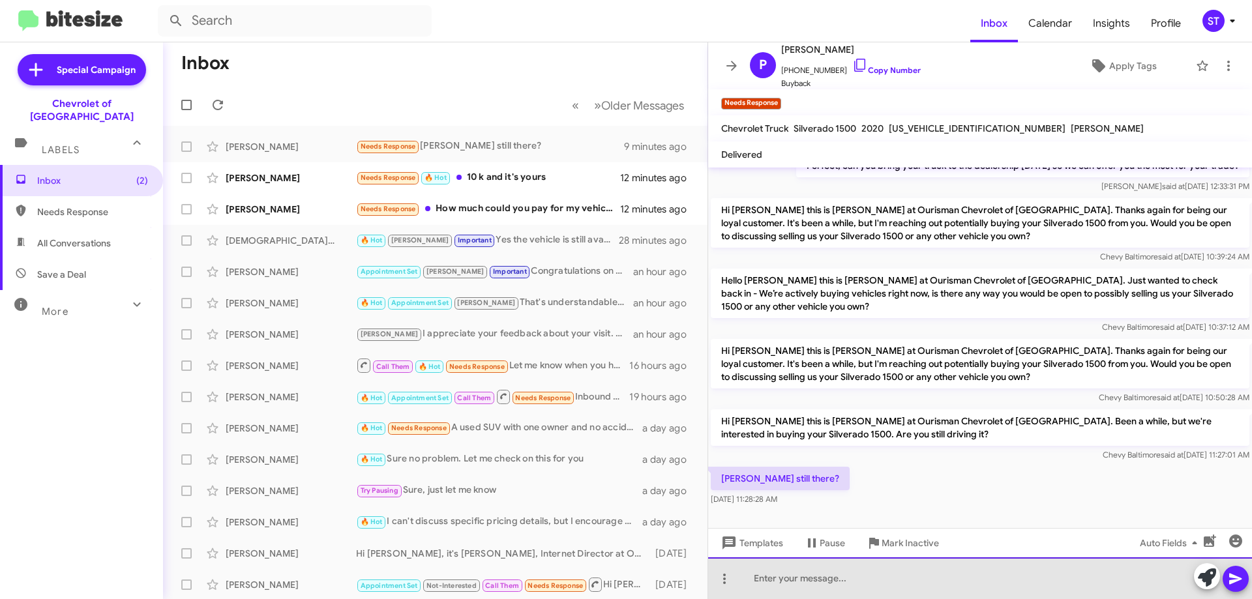
click at [820, 589] on div at bounding box center [980, 579] width 544 height 42
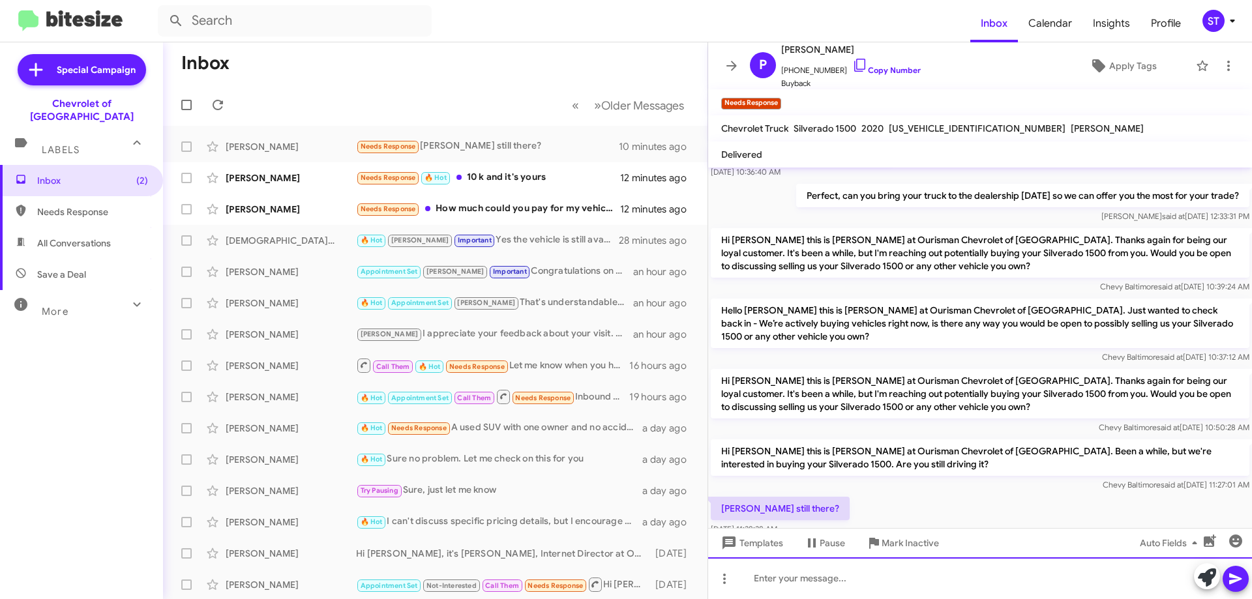
scroll to position [306, 0]
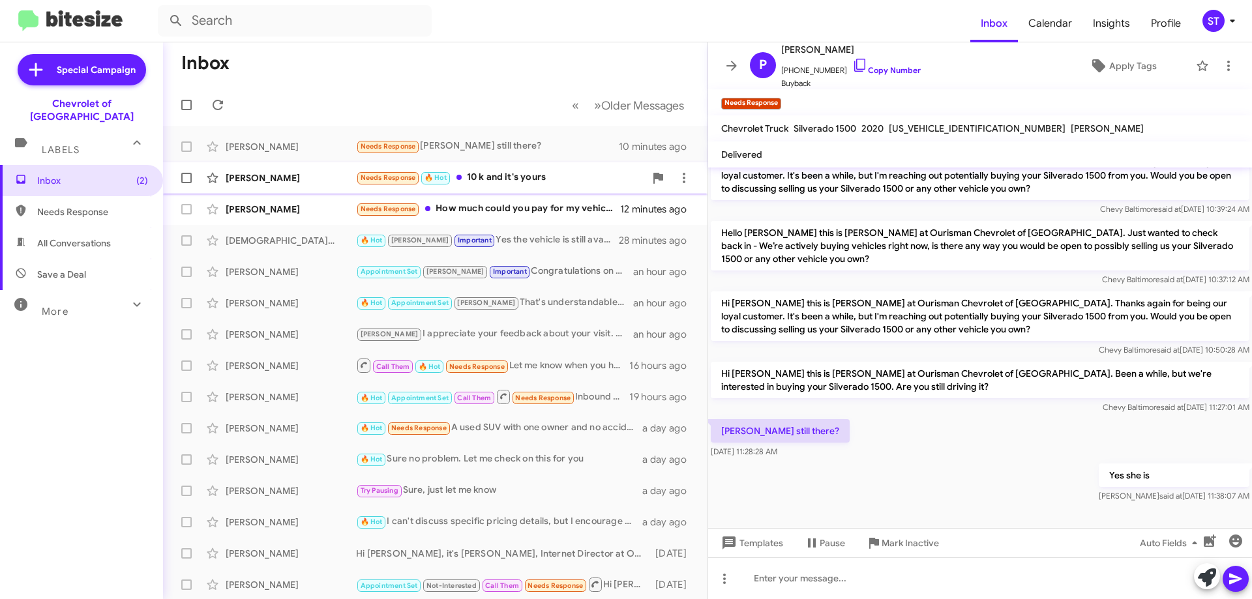
click at [497, 173] on div "Needs Response 🔥 Hot 10 k and it's yours" at bounding box center [500, 177] width 289 height 15
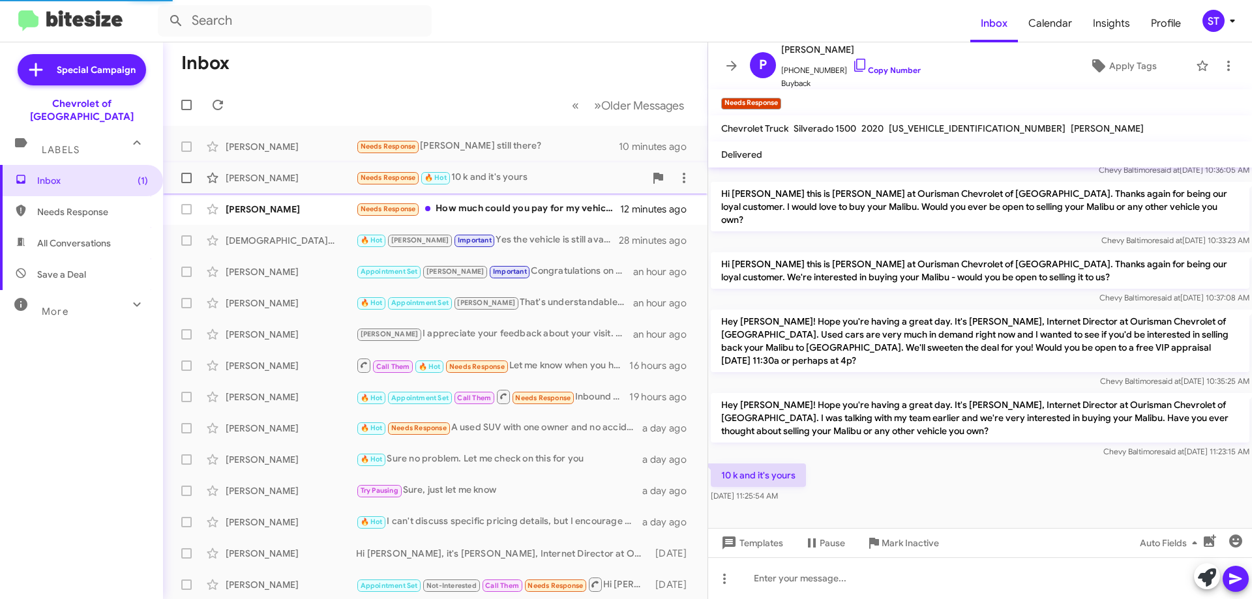
scroll to position [116, 0]
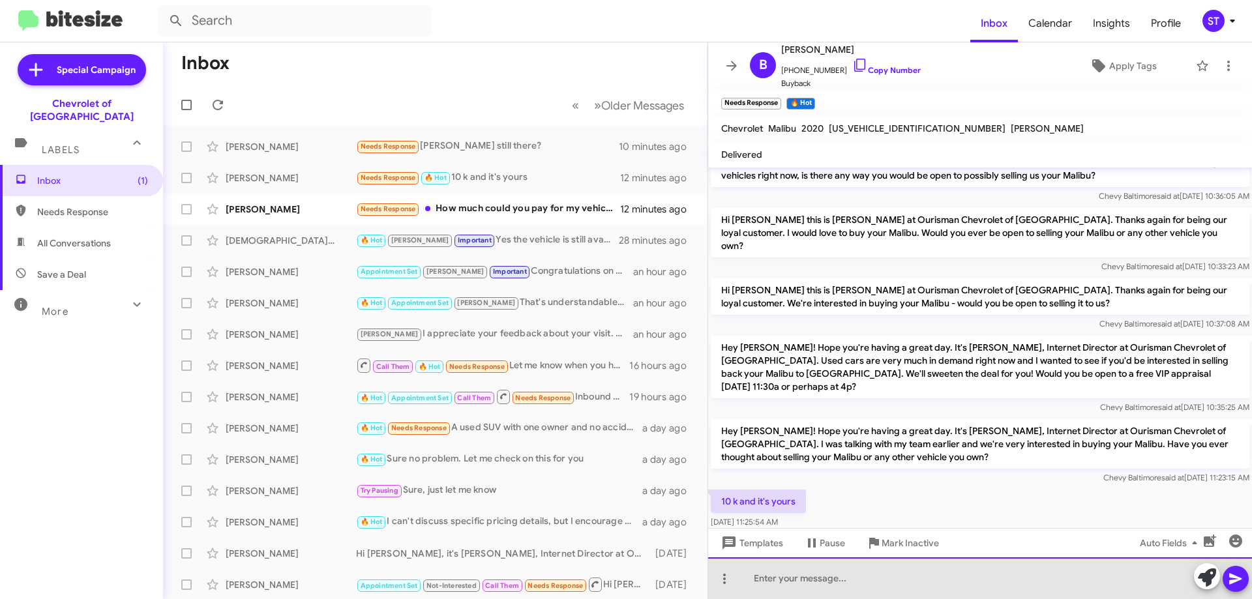
click at [817, 584] on div at bounding box center [980, 579] width 544 height 42
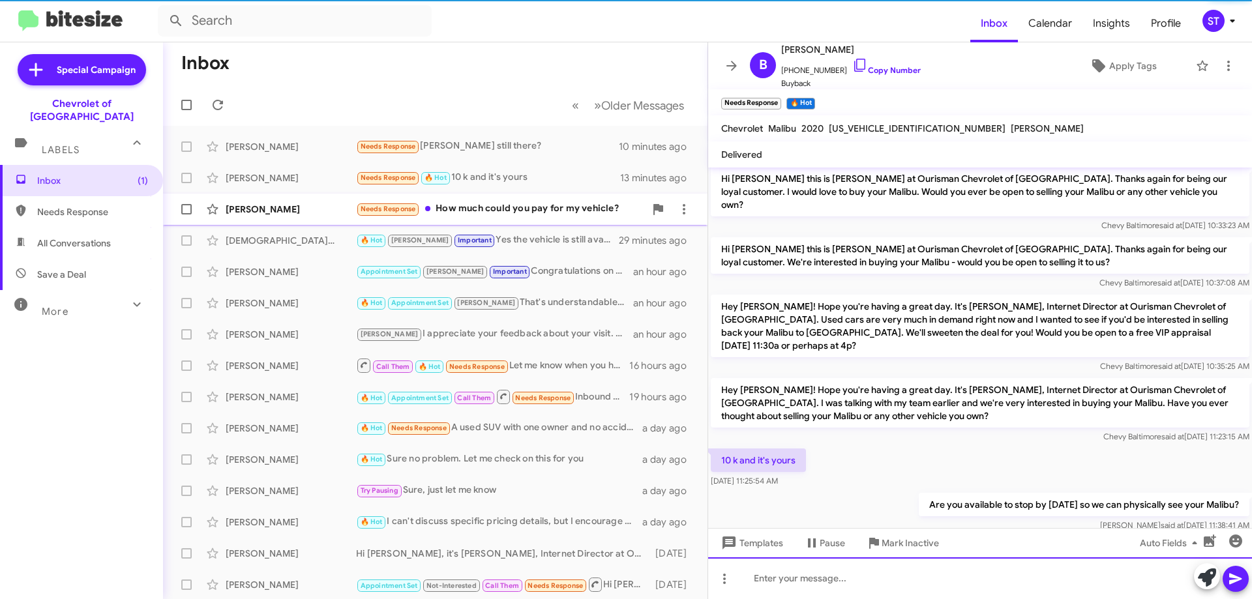
scroll to position [164, 0]
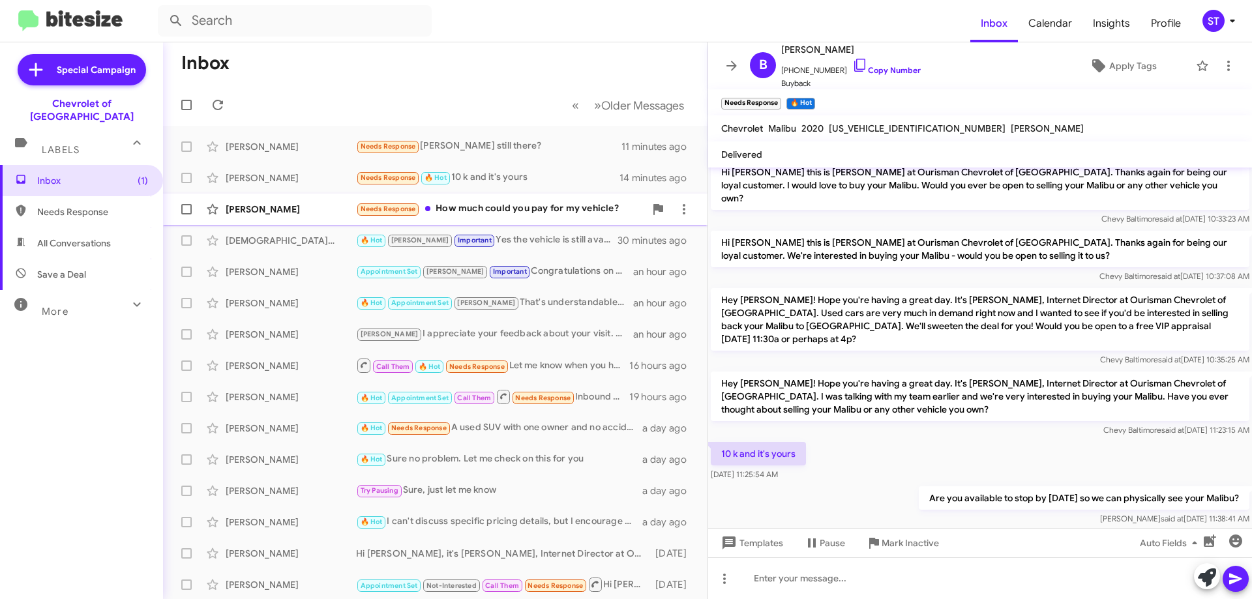
click at [460, 200] on div "Edgar Arroyo Chavez Needs Response How much could you pay for my vehicle? 14 mi…" at bounding box center [435, 209] width 524 height 26
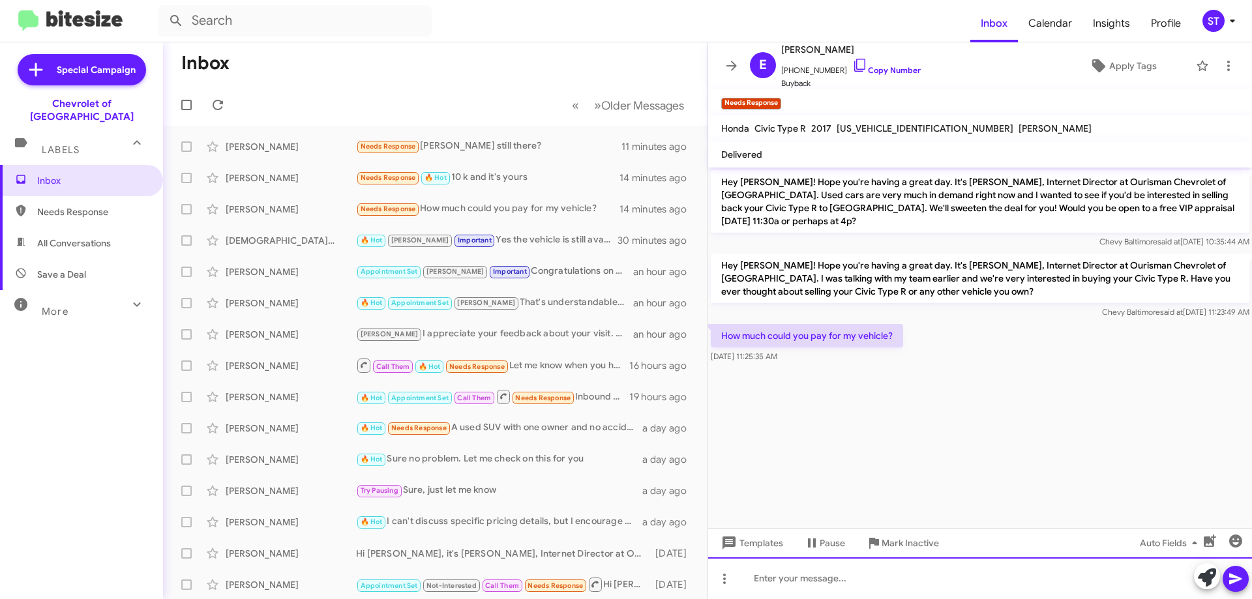
click at [791, 586] on div at bounding box center [980, 579] width 544 height 42
